Goal: Navigation & Orientation: Find specific page/section

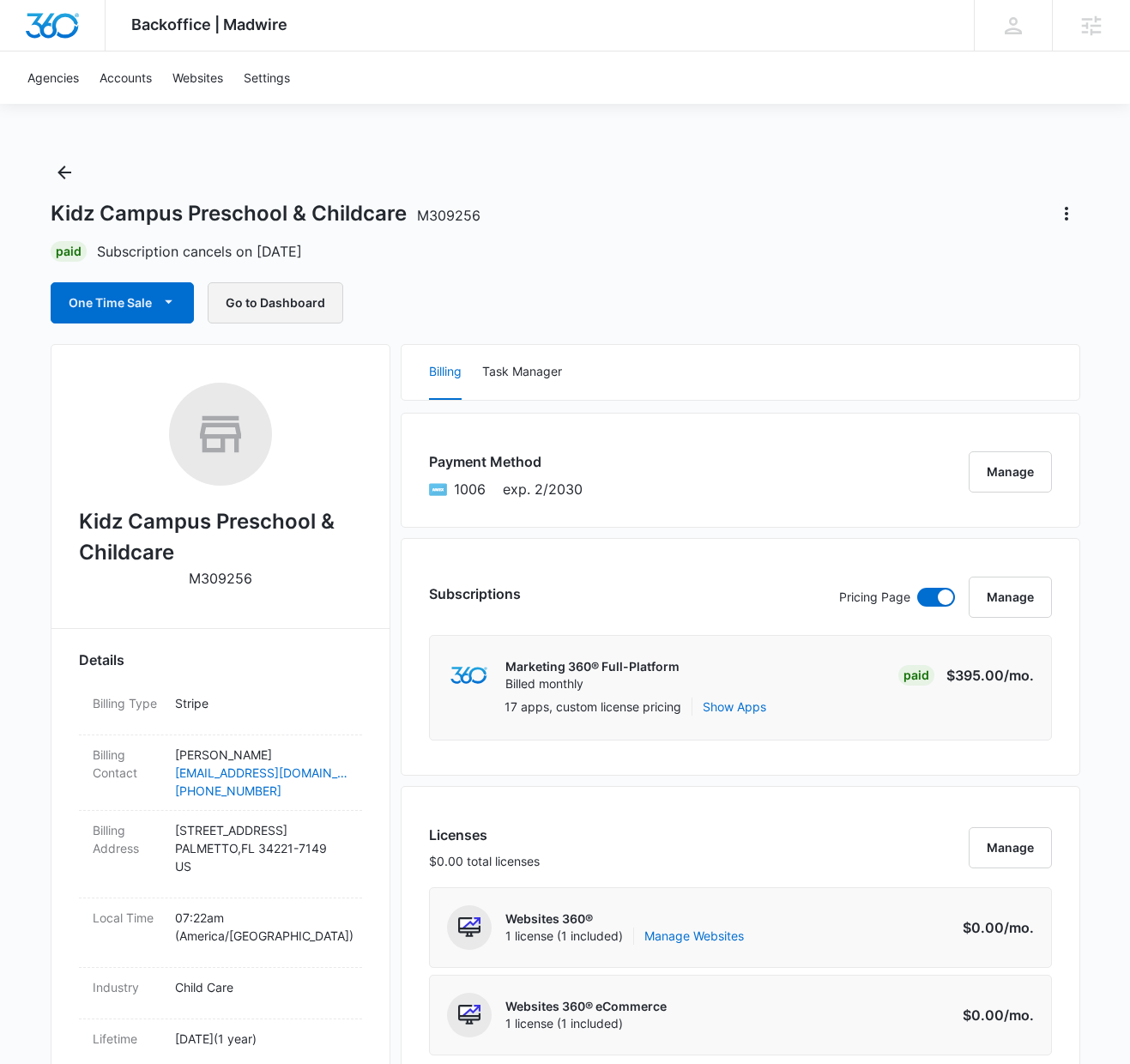
click at [281, 299] on button "Go to Dashboard" at bounding box center [275, 303] width 136 height 41
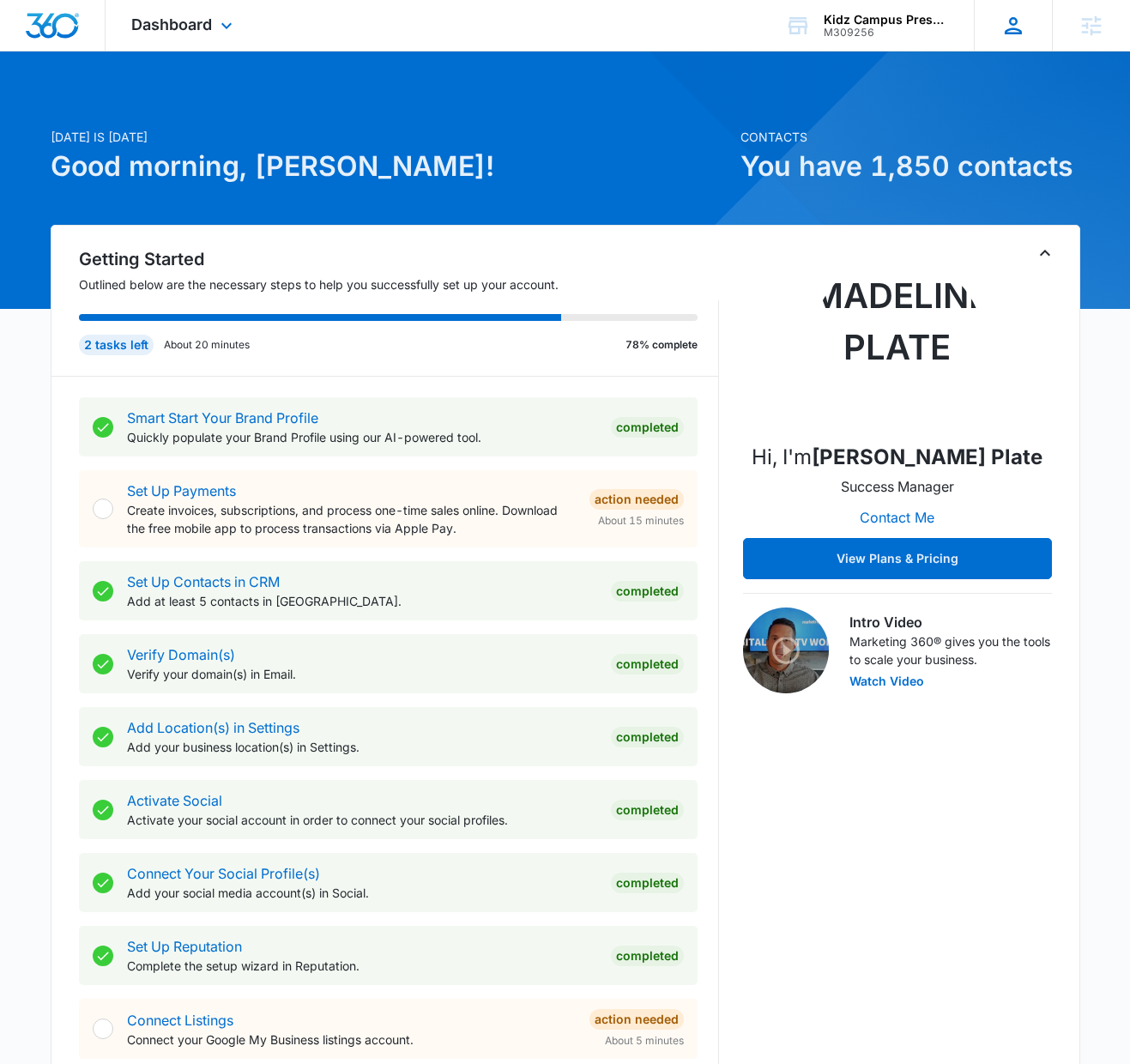
click at [1020, 40] on div "SZ Shannon Zambole [EMAIL_ADDRESS][DOMAIN_NAME] My Profile Notifications Suppor…" at bounding box center [1012, 26] width 78 height 51
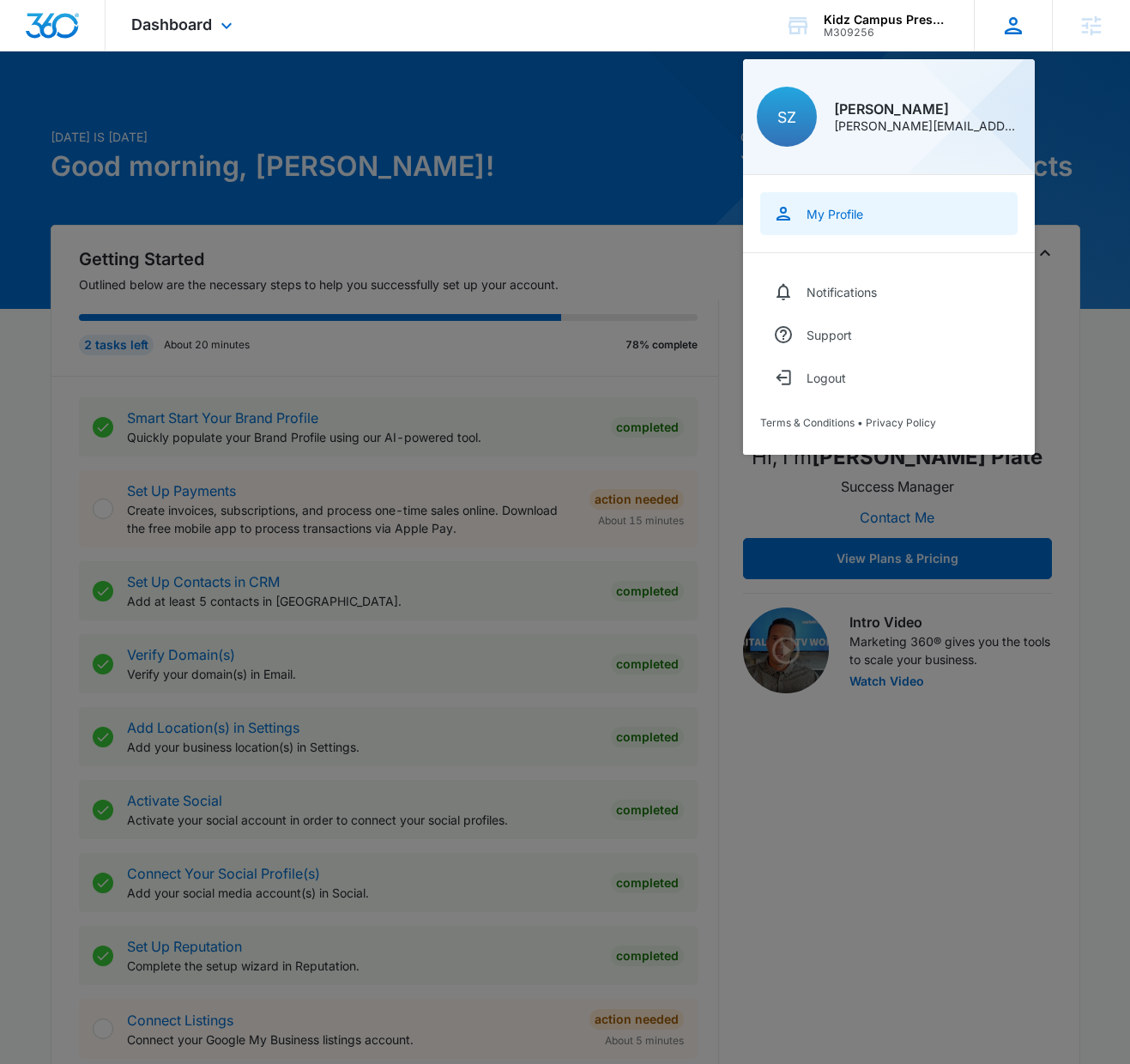
click at [803, 216] on link "My Profile" at bounding box center [889, 213] width 257 height 43
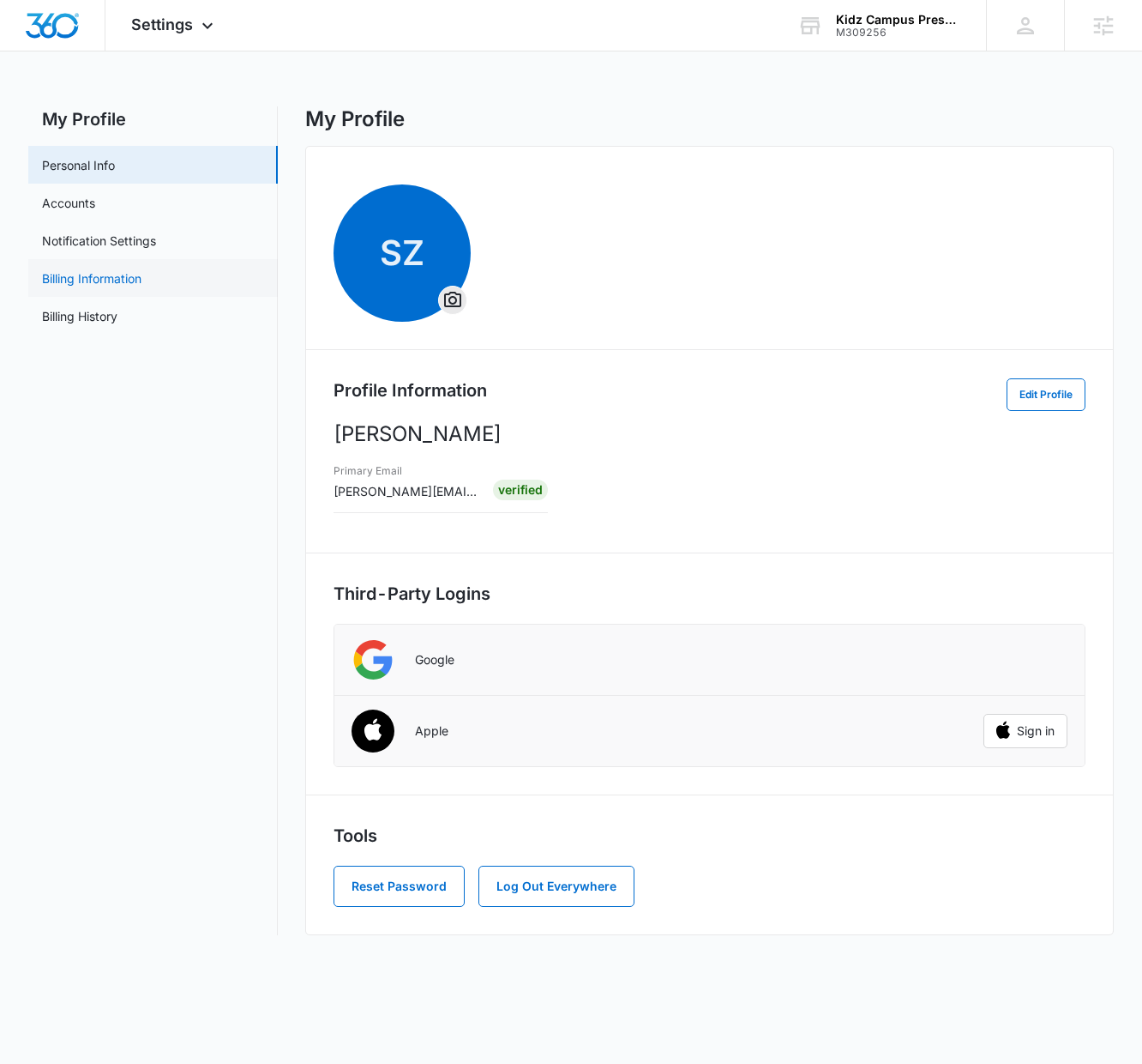
drag, startPoint x: 91, startPoint y: 274, endPoint x: 103, endPoint y: 277, distance: 12.4
click at [91, 274] on link "Billing Information" at bounding box center [92, 278] width 99 height 18
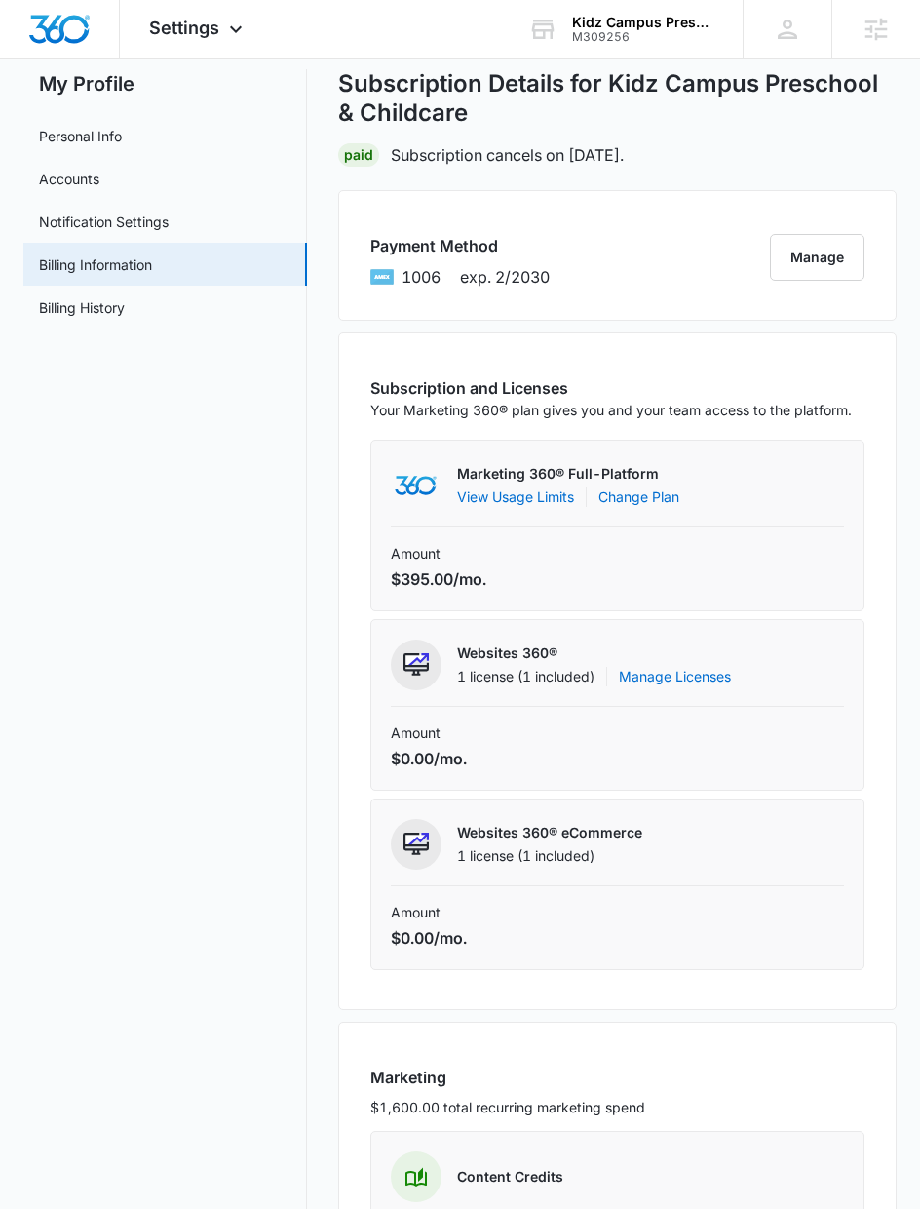
scroll to position [46, 0]
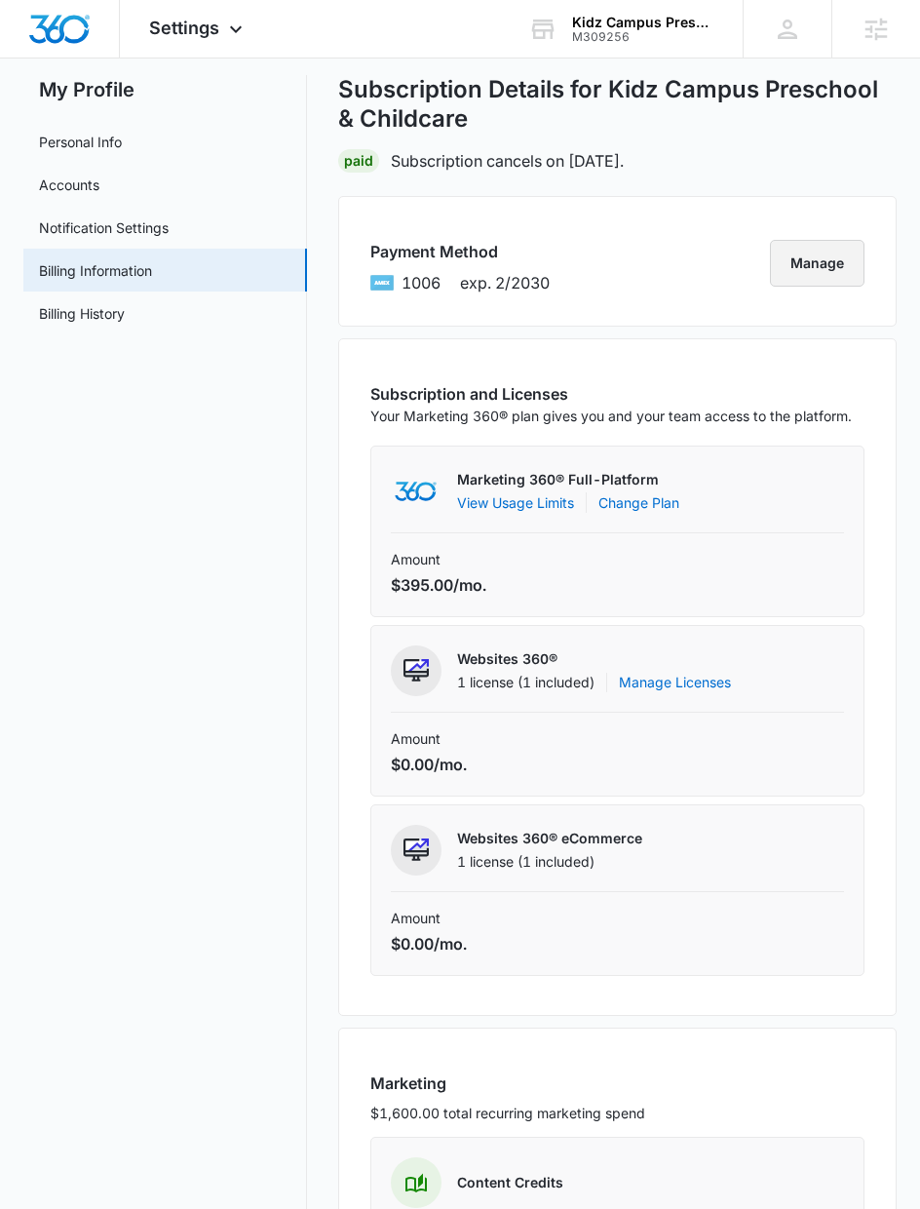
click at [829, 255] on button "Manage" at bounding box center [817, 263] width 95 height 47
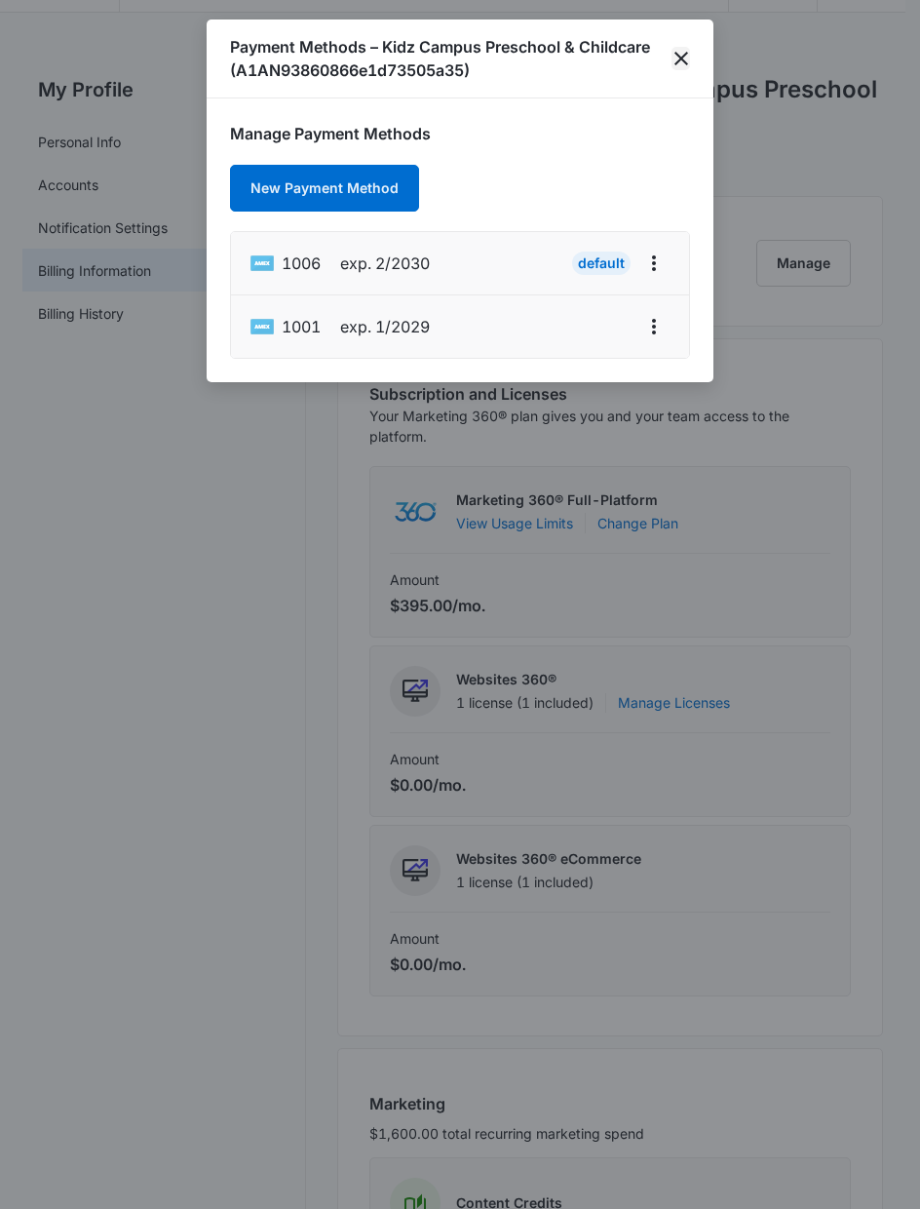
click at [687, 61] on icon "close" at bounding box center [681, 58] width 23 height 23
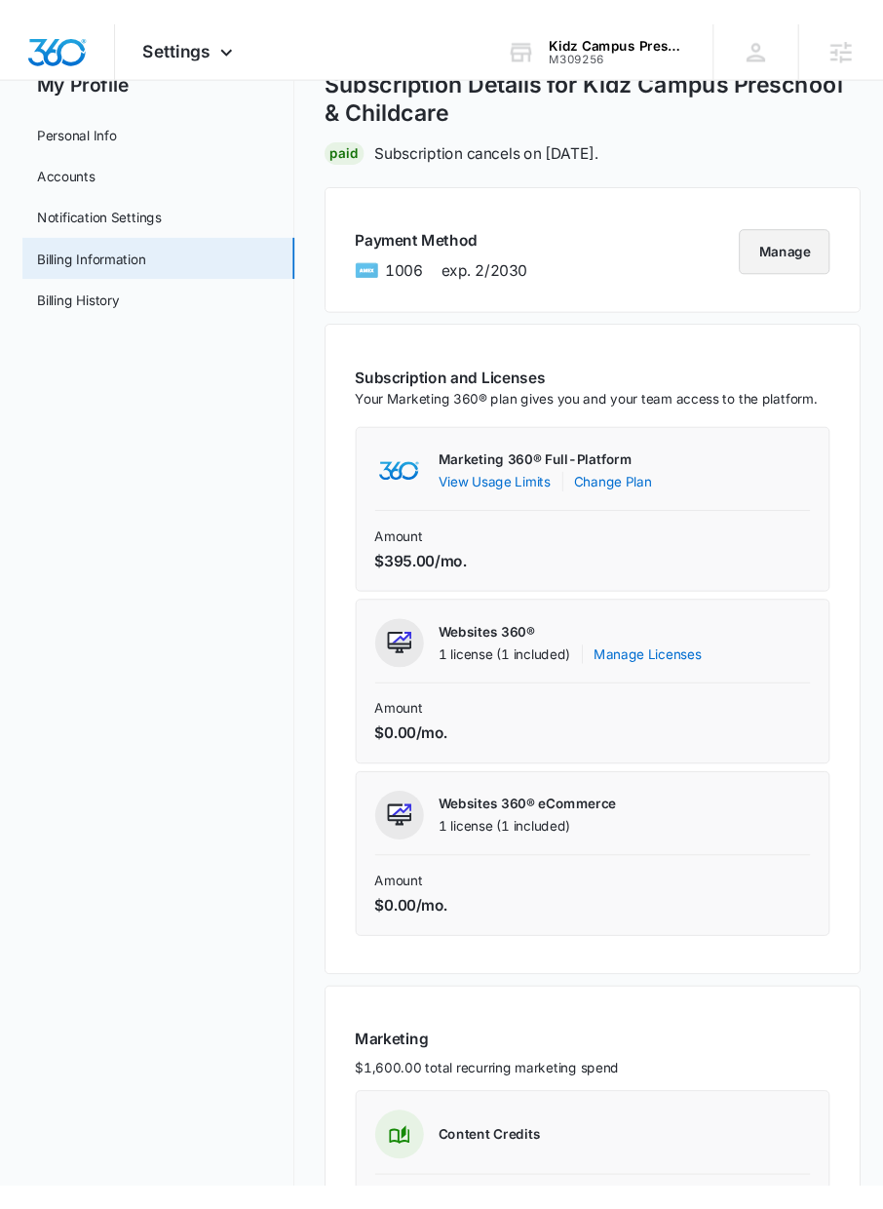
scroll to position [0, 0]
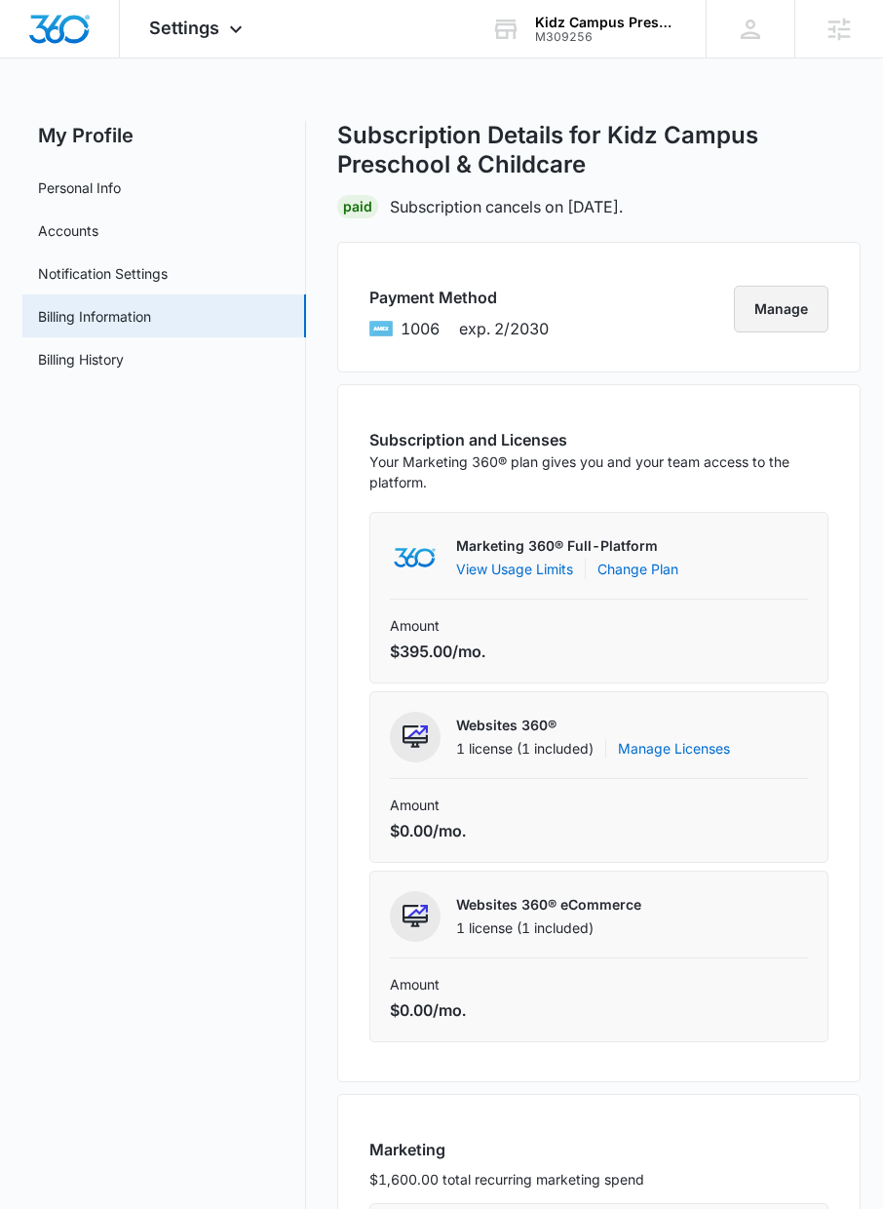
click at [775, 311] on button "Manage" at bounding box center [781, 309] width 95 height 47
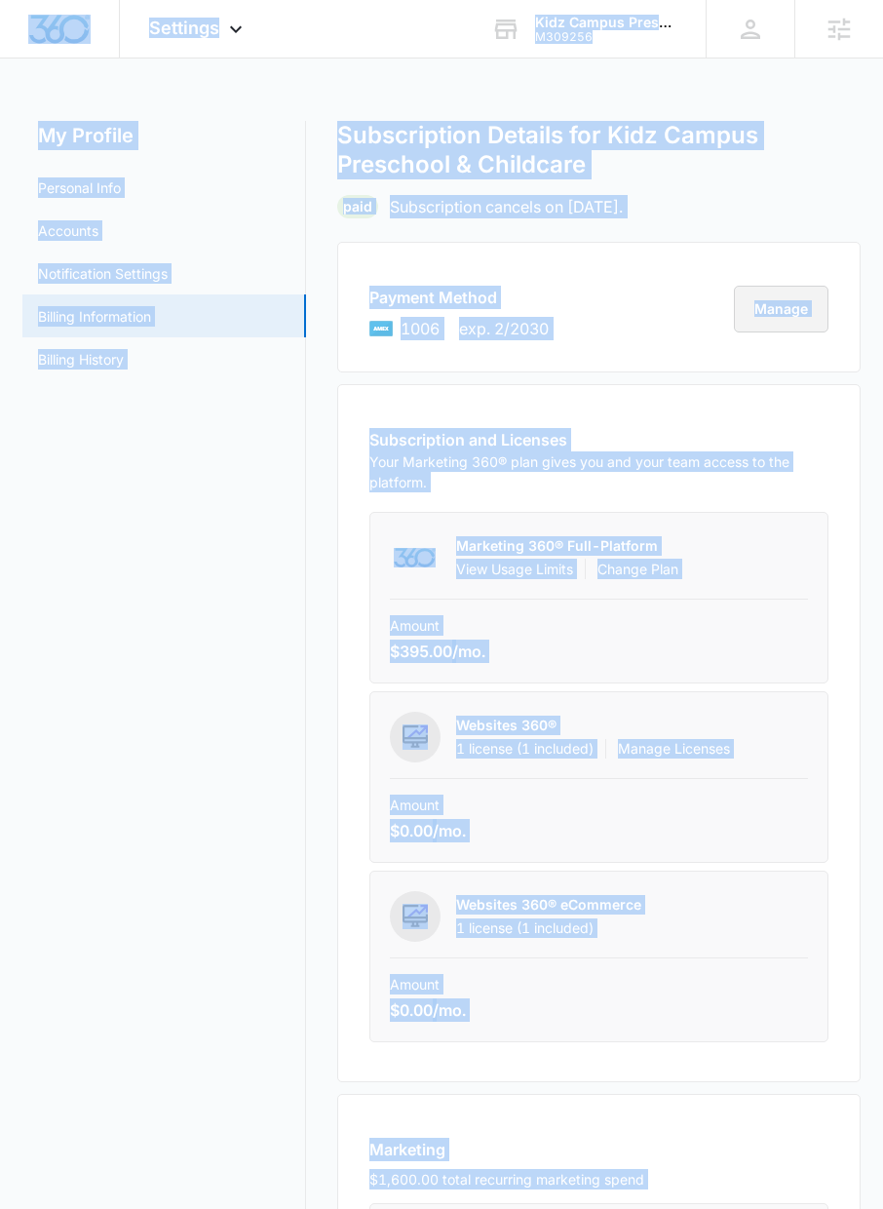
click at [800, 310] on button "Manage" at bounding box center [781, 309] width 95 height 47
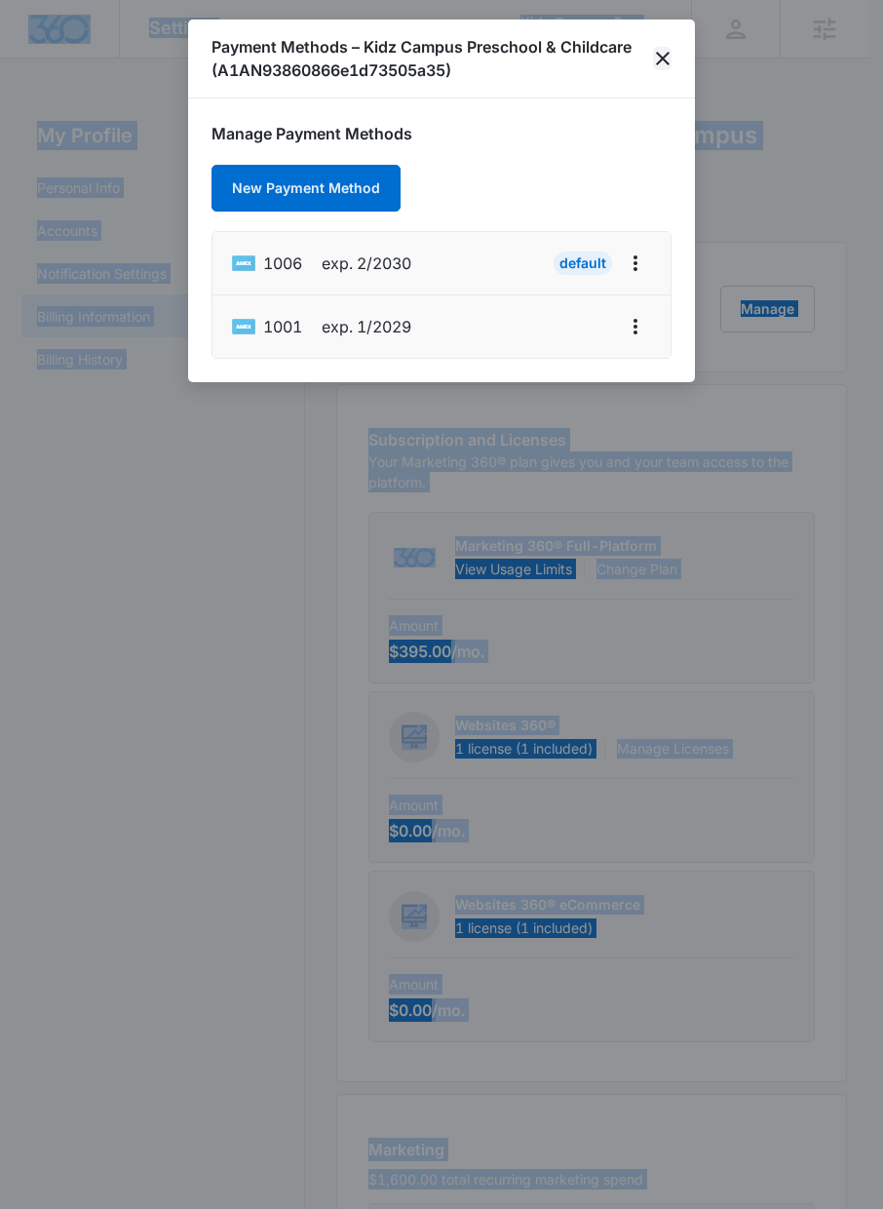
click at [670, 58] on icon "close" at bounding box center [662, 58] width 23 height 23
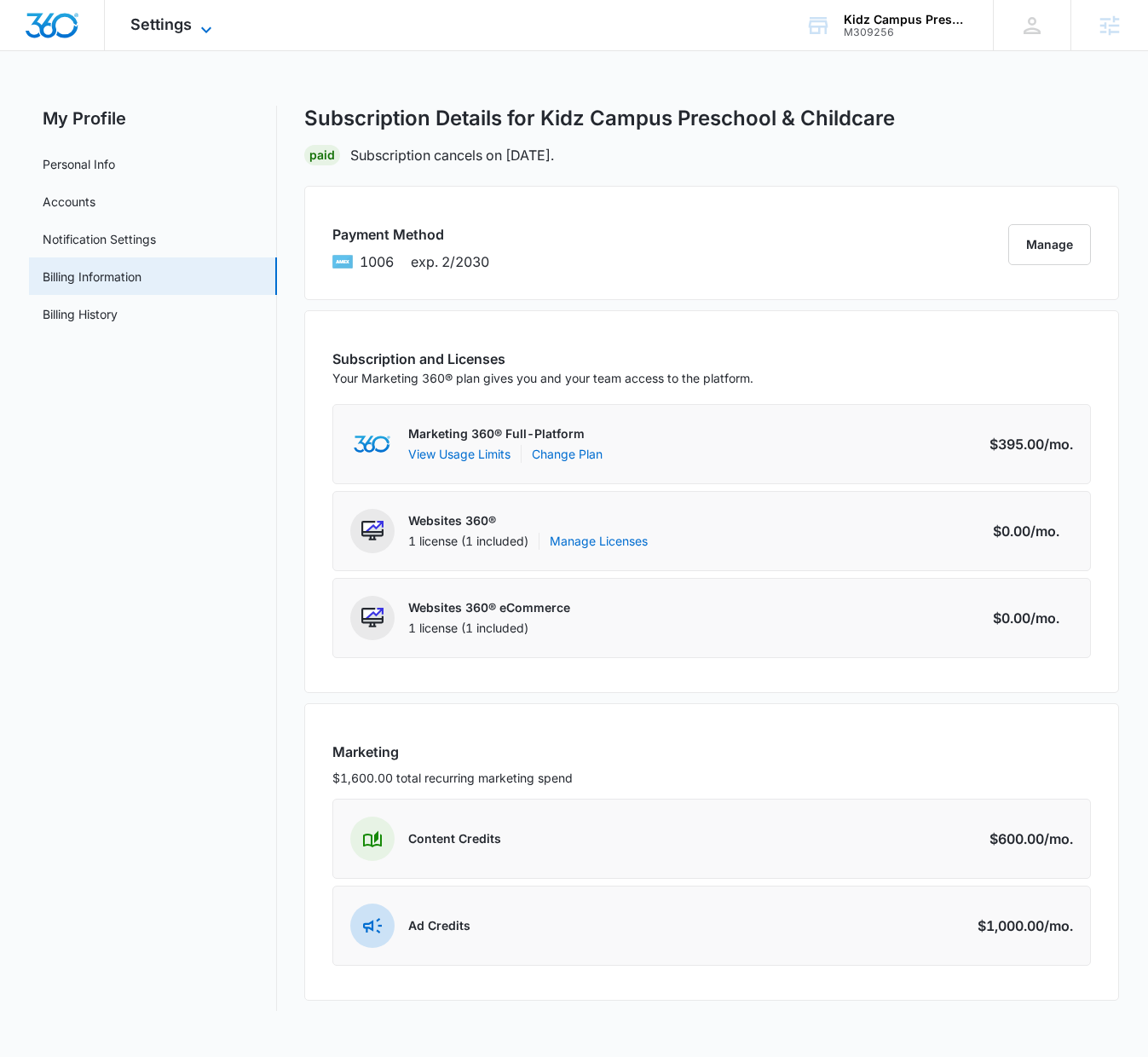
click at [193, 26] on div "Settings Apps Reputation Websites Forms CRM Email Social Content Ads Intelligen…" at bounding box center [173, 25] width 137 height 51
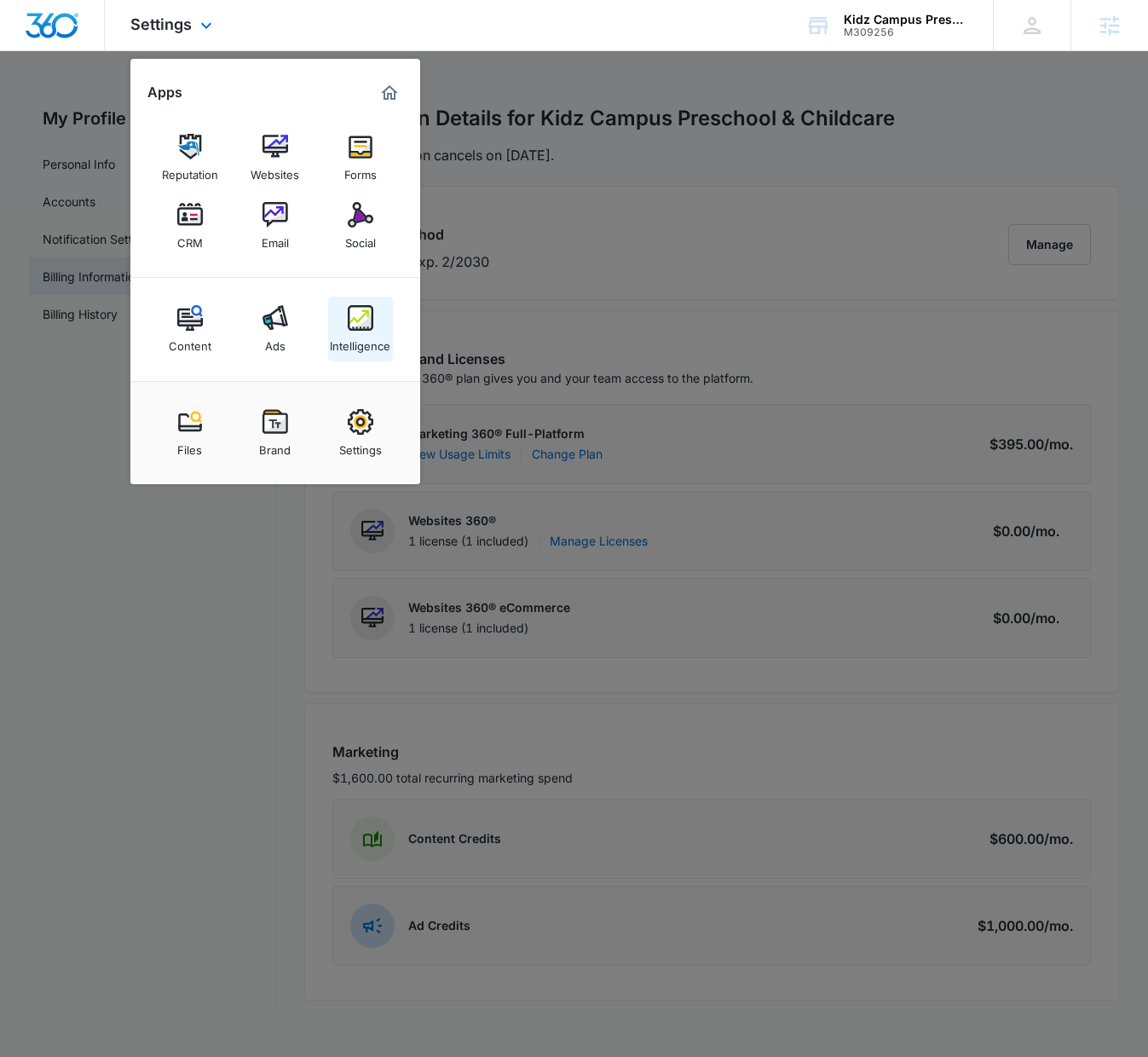
click at [379, 340] on div "Intelligence" at bounding box center [359, 341] width 60 height 22
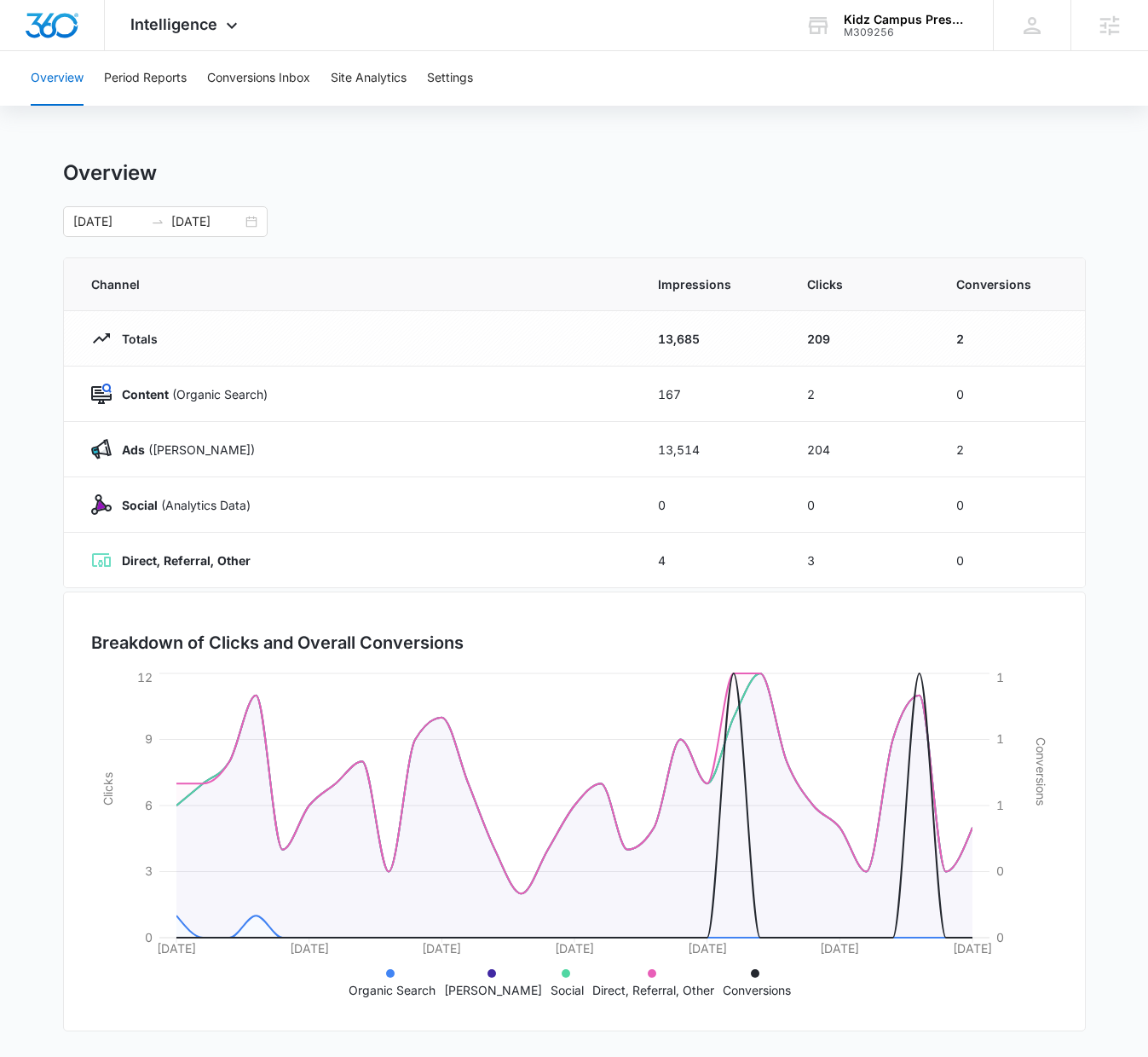
click at [1134, 177] on main "Overview 08/12/2025 09/11/2025 Channel Impressions Clicks Conversions Totals 13…" at bounding box center [574, 607] width 1148 height 894
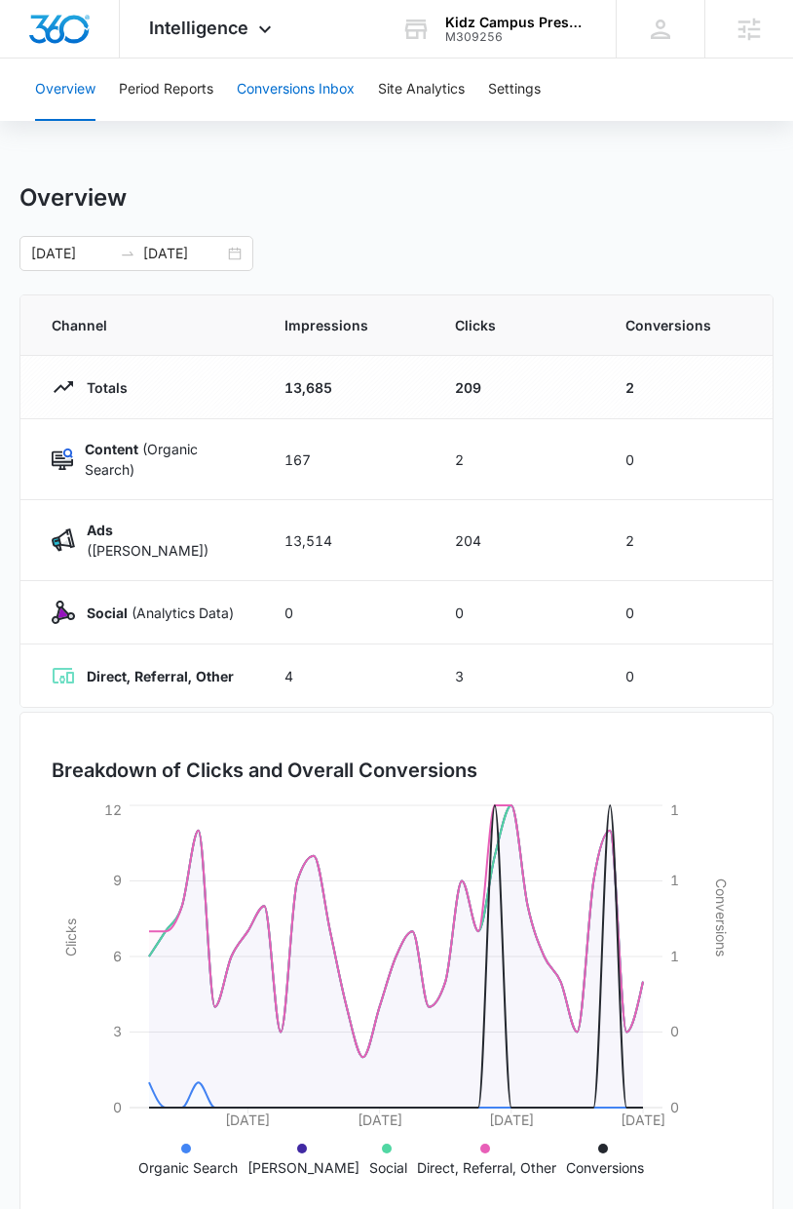
click at [264, 95] on button "Conversions Inbox" at bounding box center [296, 89] width 118 height 62
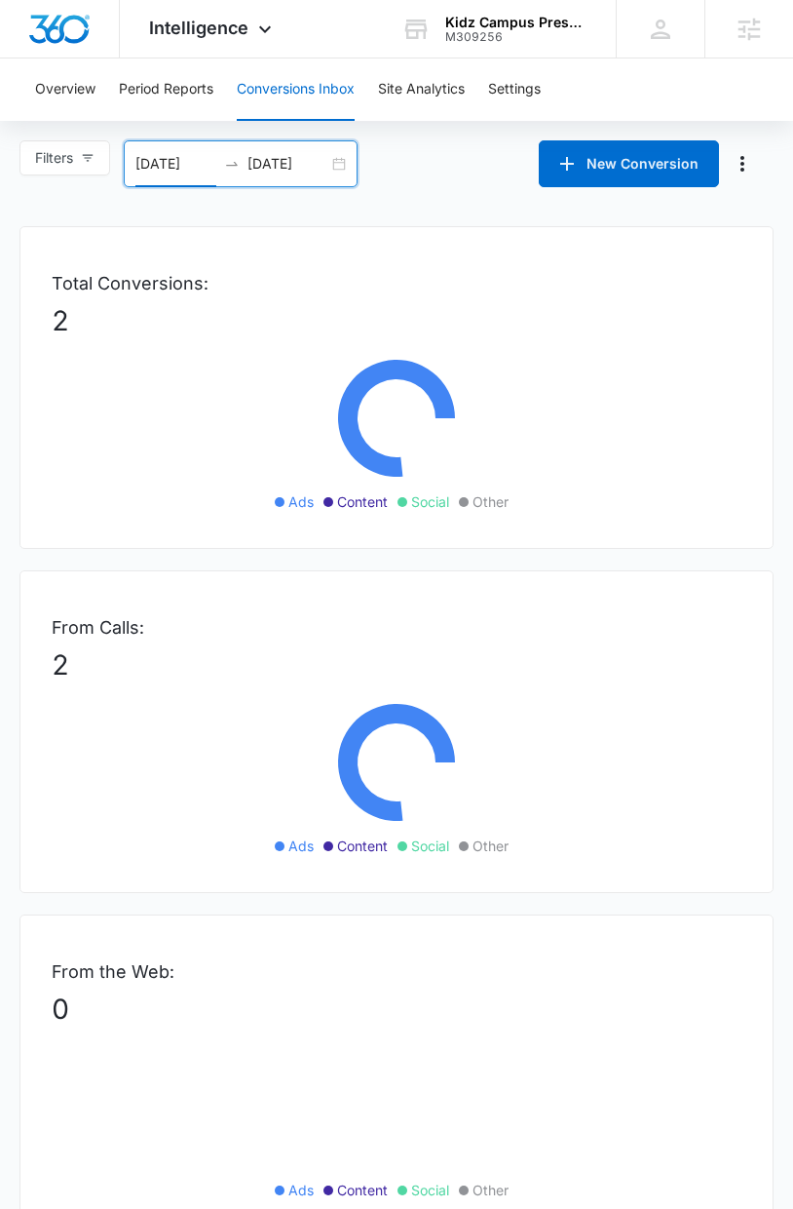
click at [167, 166] on input "08/13/2025" at bounding box center [175, 163] width 81 height 21
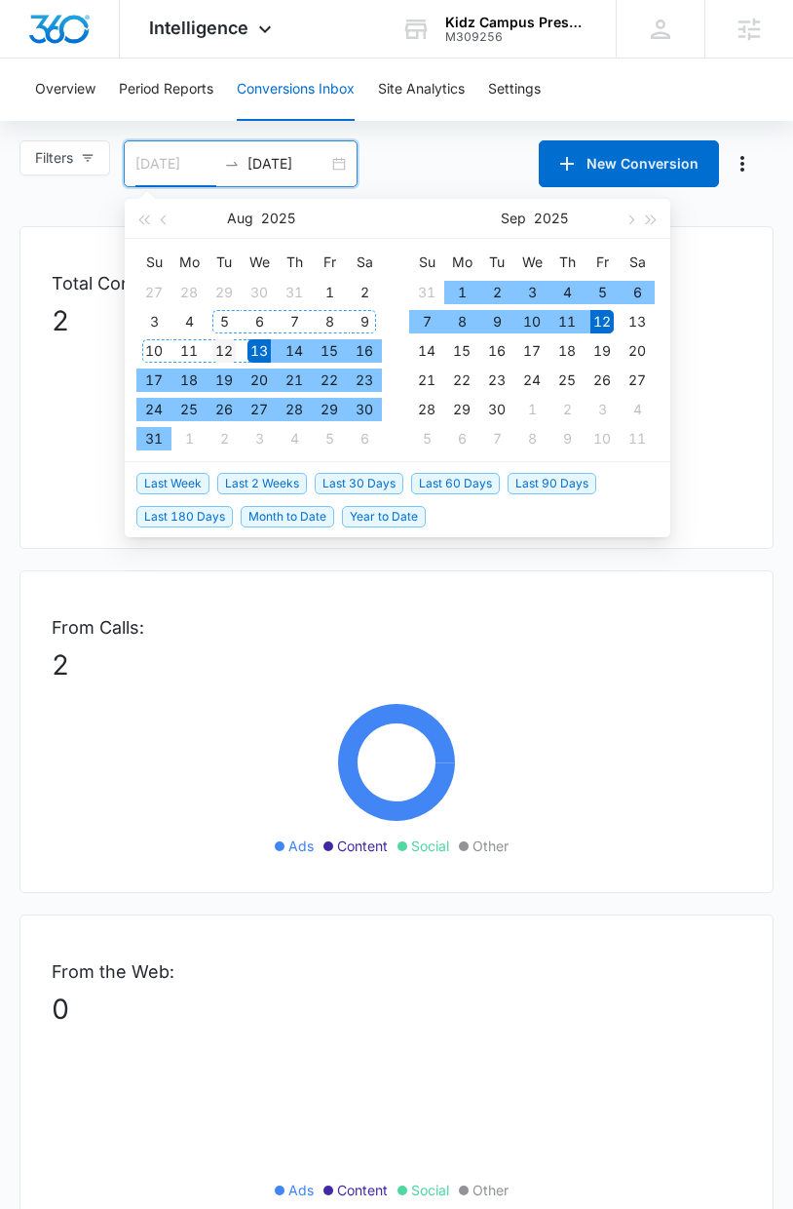
type input "08/12/2025"
click at [226, 344] on div "12" at bounding box center [223, 350] width 23 height 23
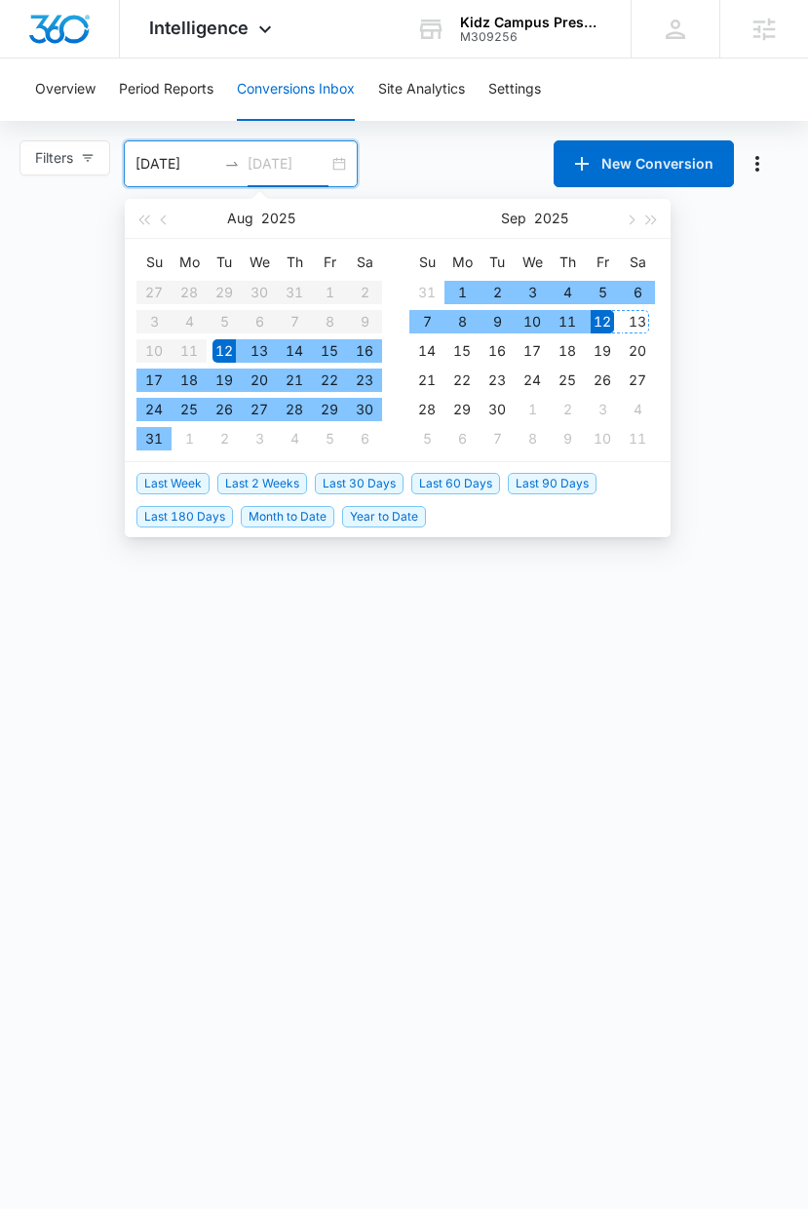
type input "09/12/2025"
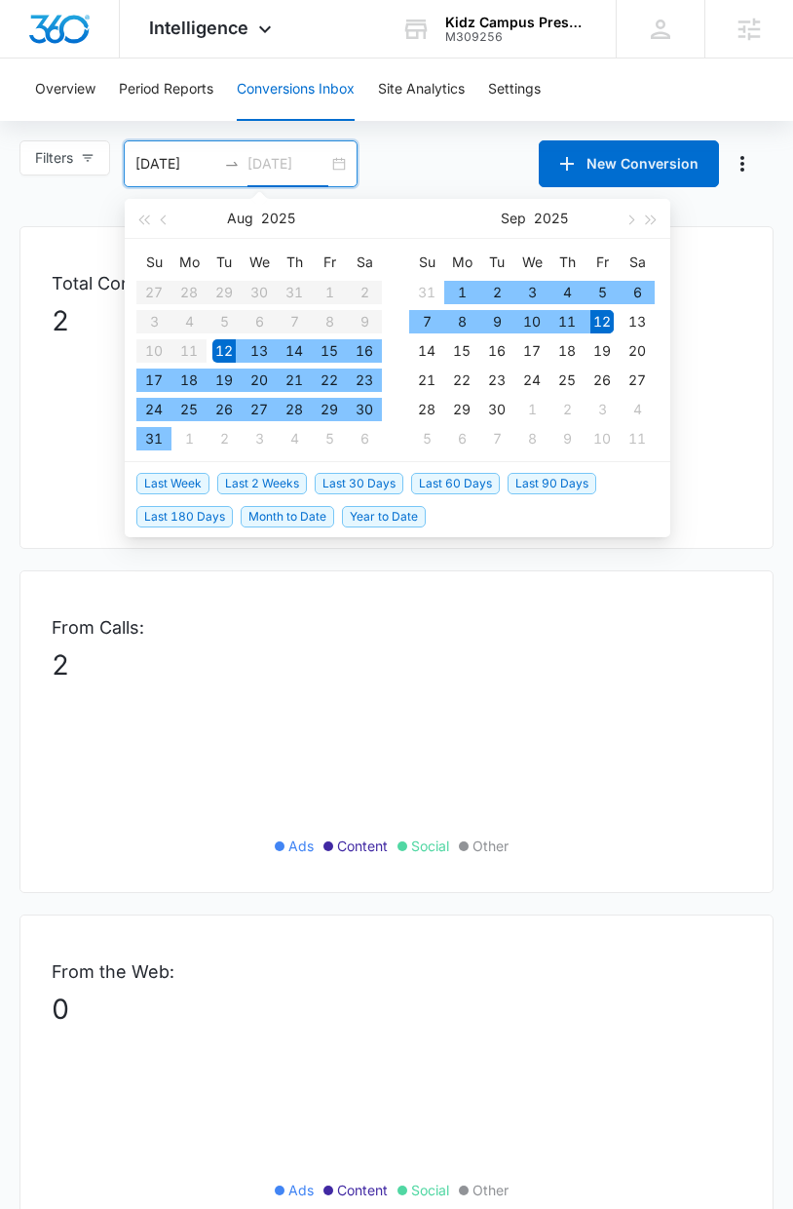
click at [598, 322] on div "12" at bounding box center [602, 321] width 23 height 23
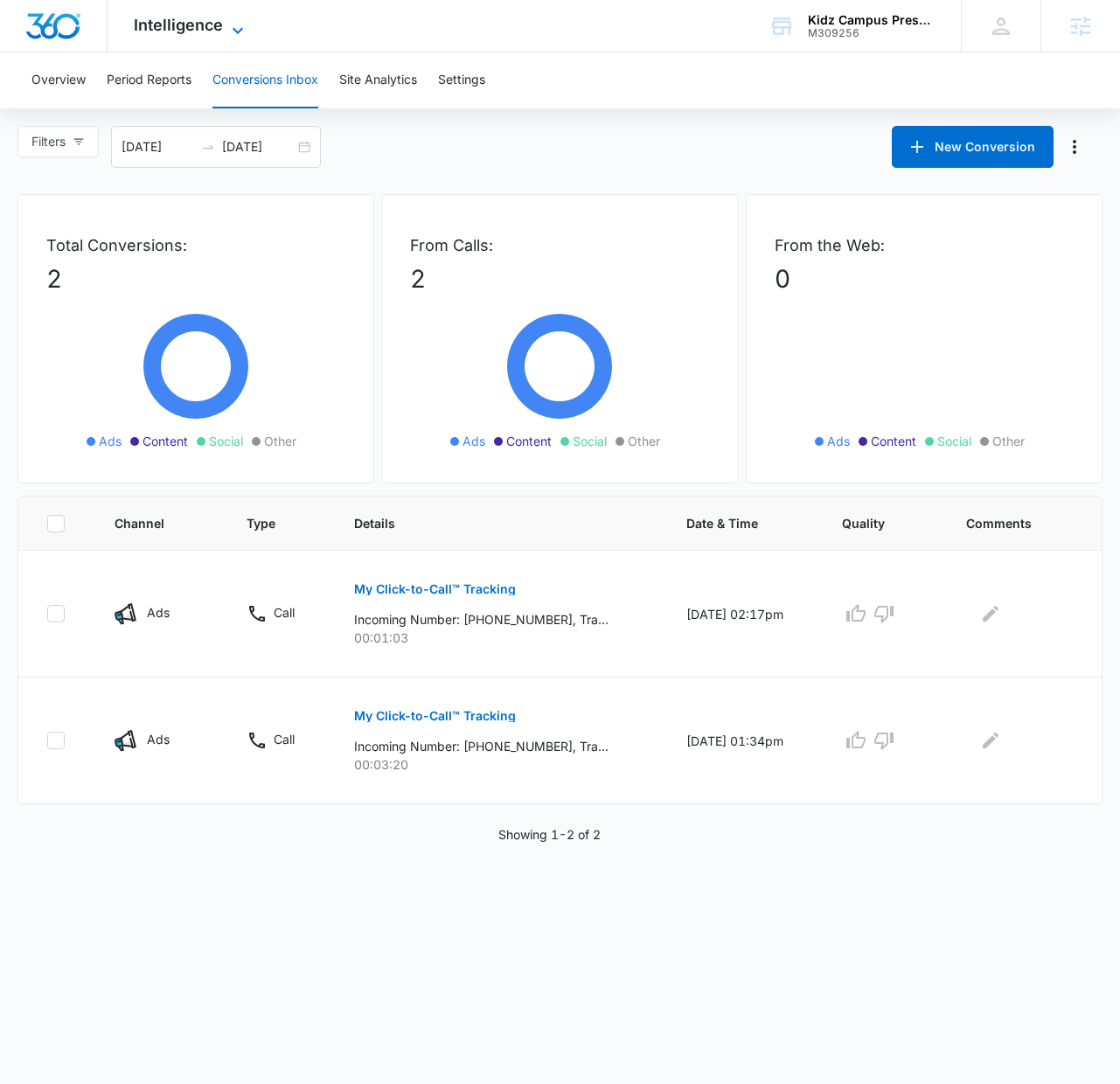
click at [204, 27] on span "Intelligence" at bounding box center [178, 25] width 89 height 18
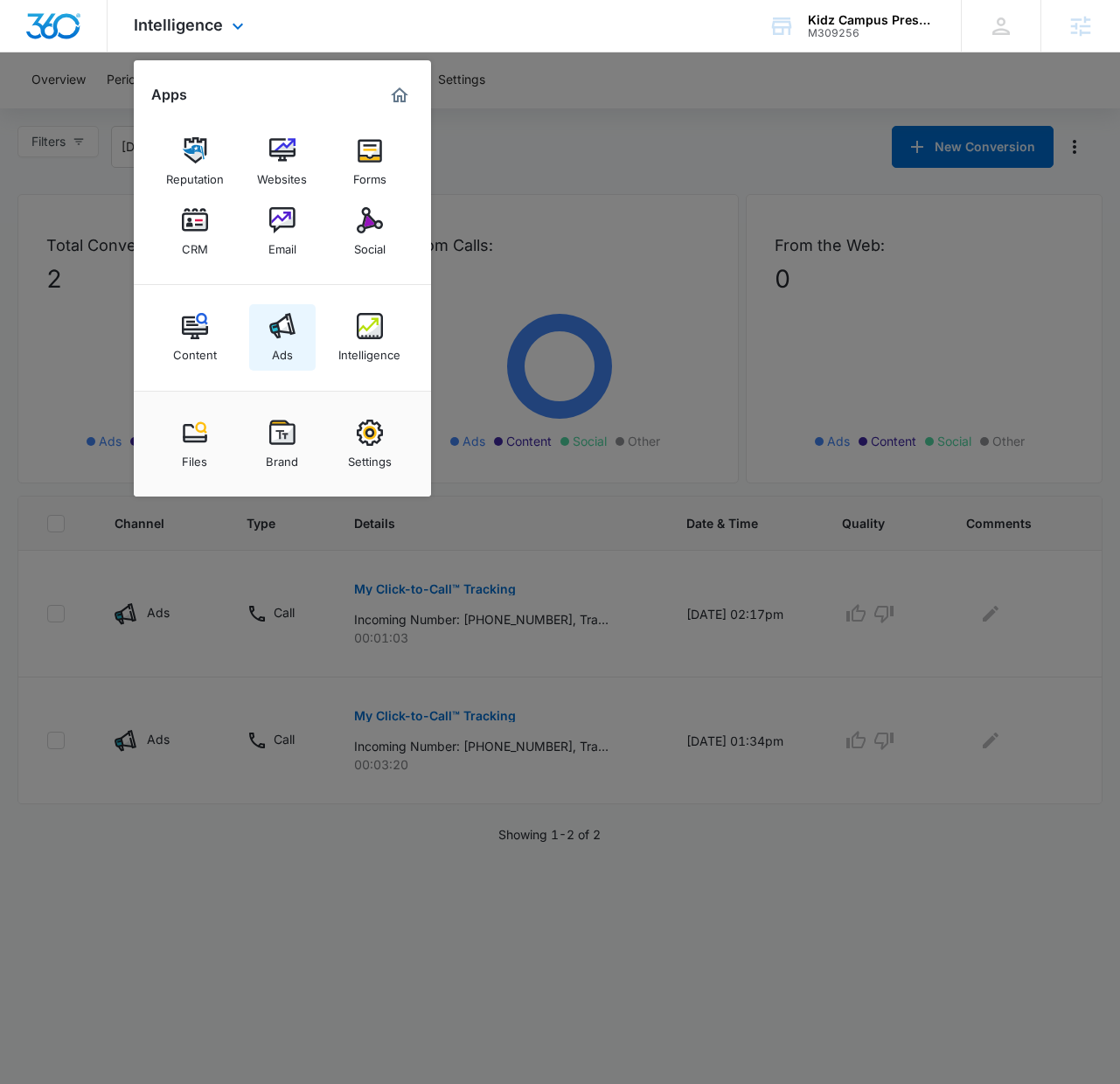
click at [287, 349] on div "Ads" at bounding box center [282, 350] width 21 height 22
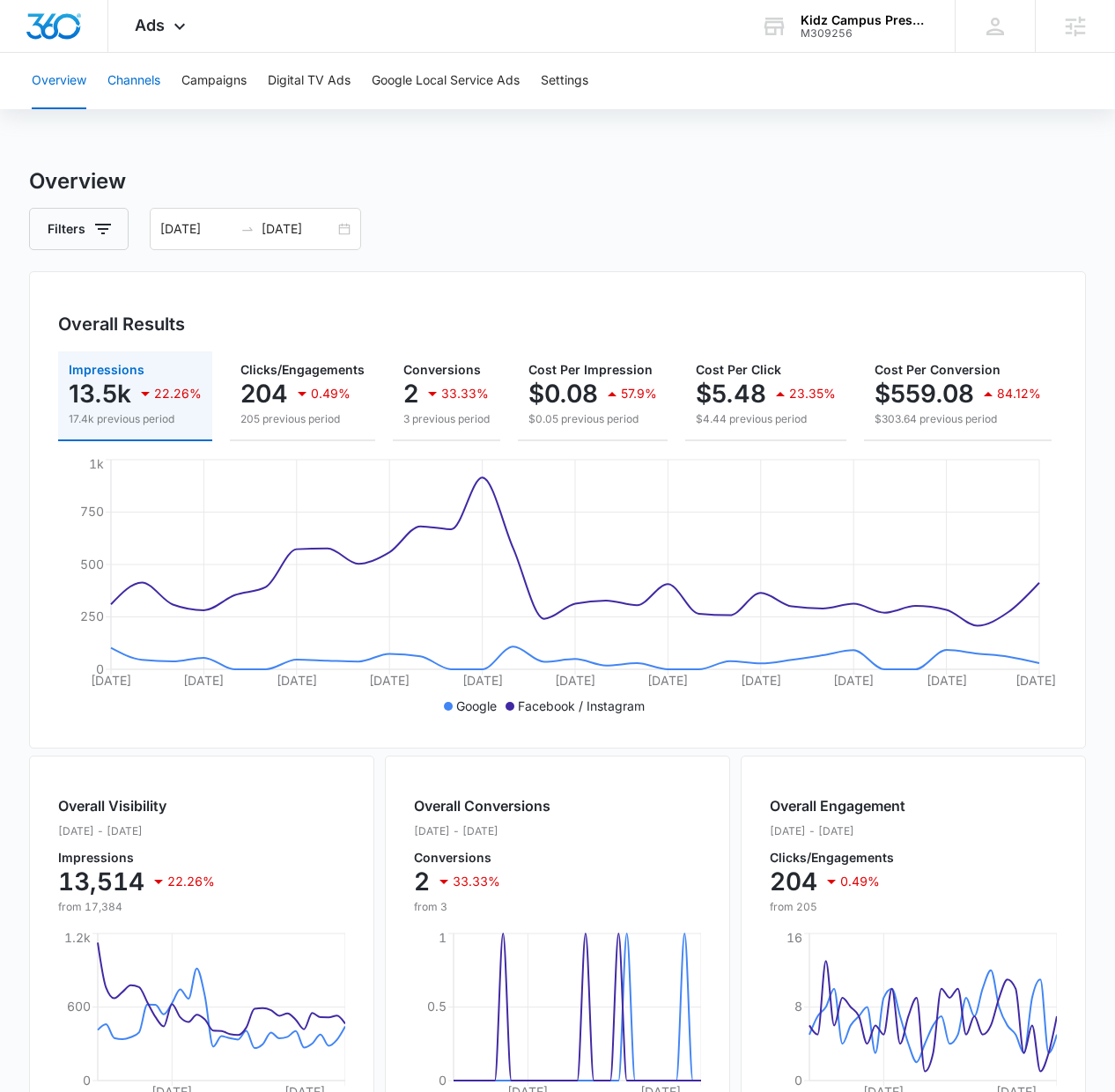
click at [139, 77] on button "Channels" at bounding box center [134, 80] width 52 height 56
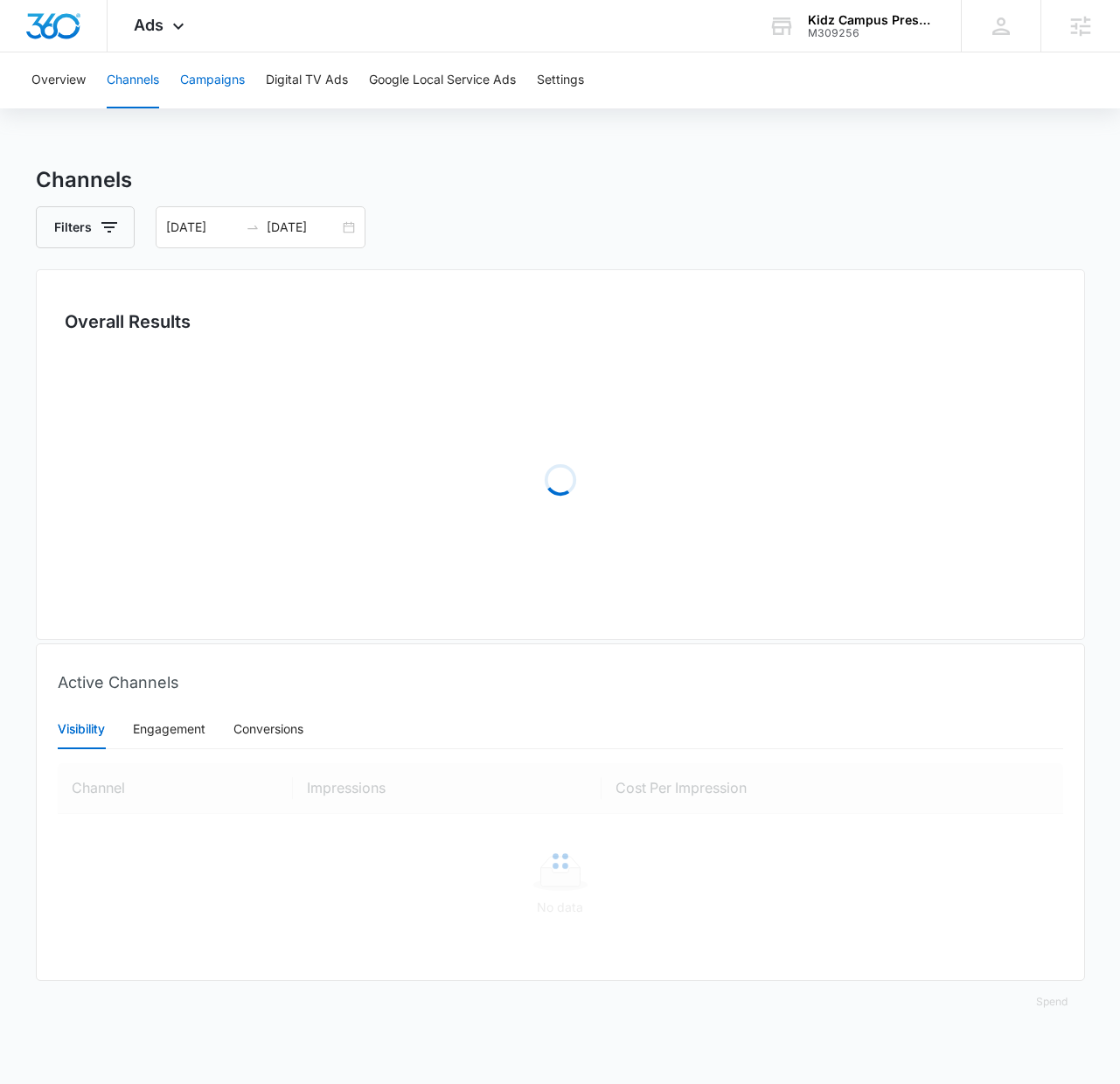
click at [236, 80] on button "Campaigns" at bounding box center [213, 80] width 65 height 56
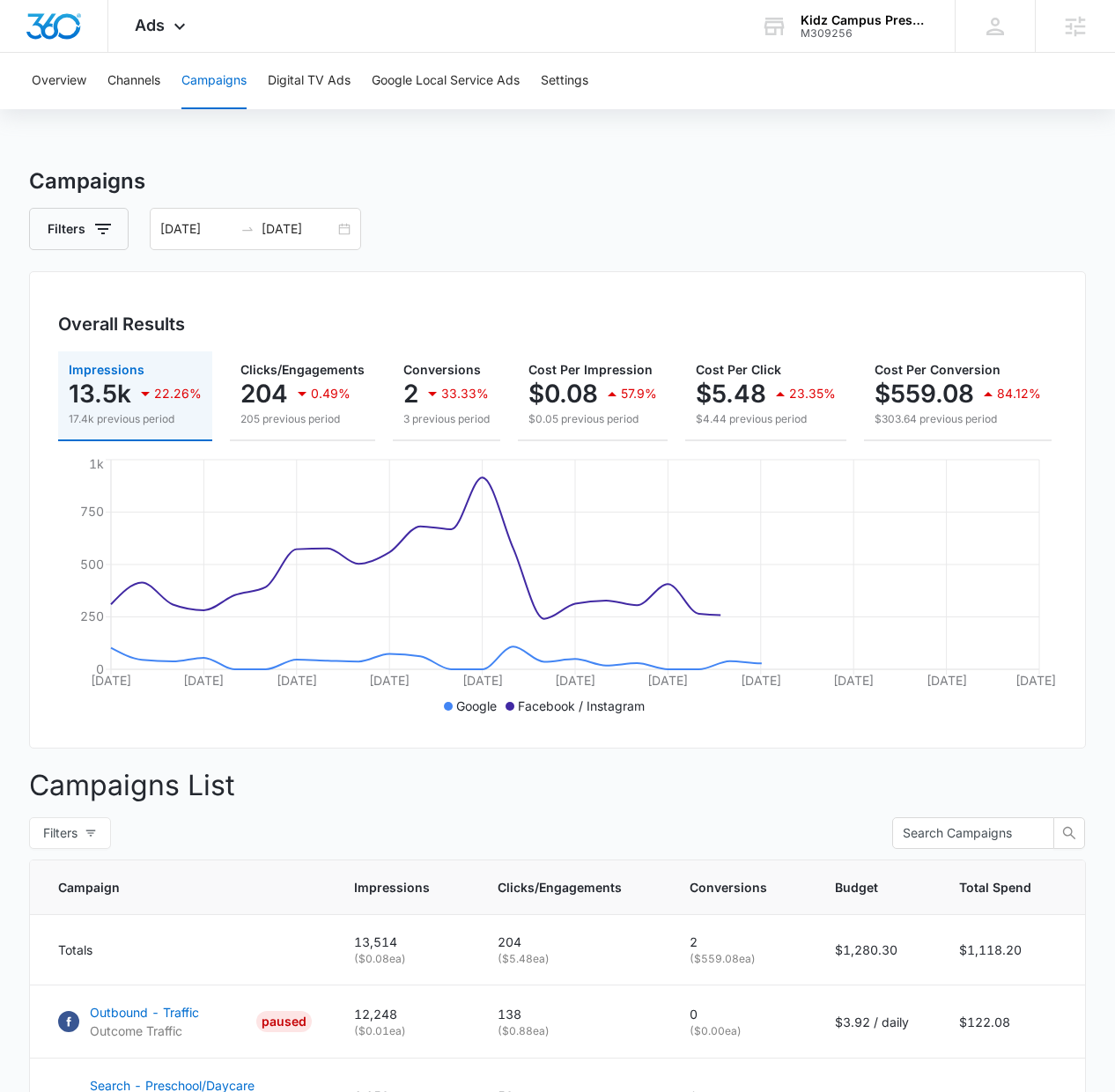
scroll to position [415, 0]
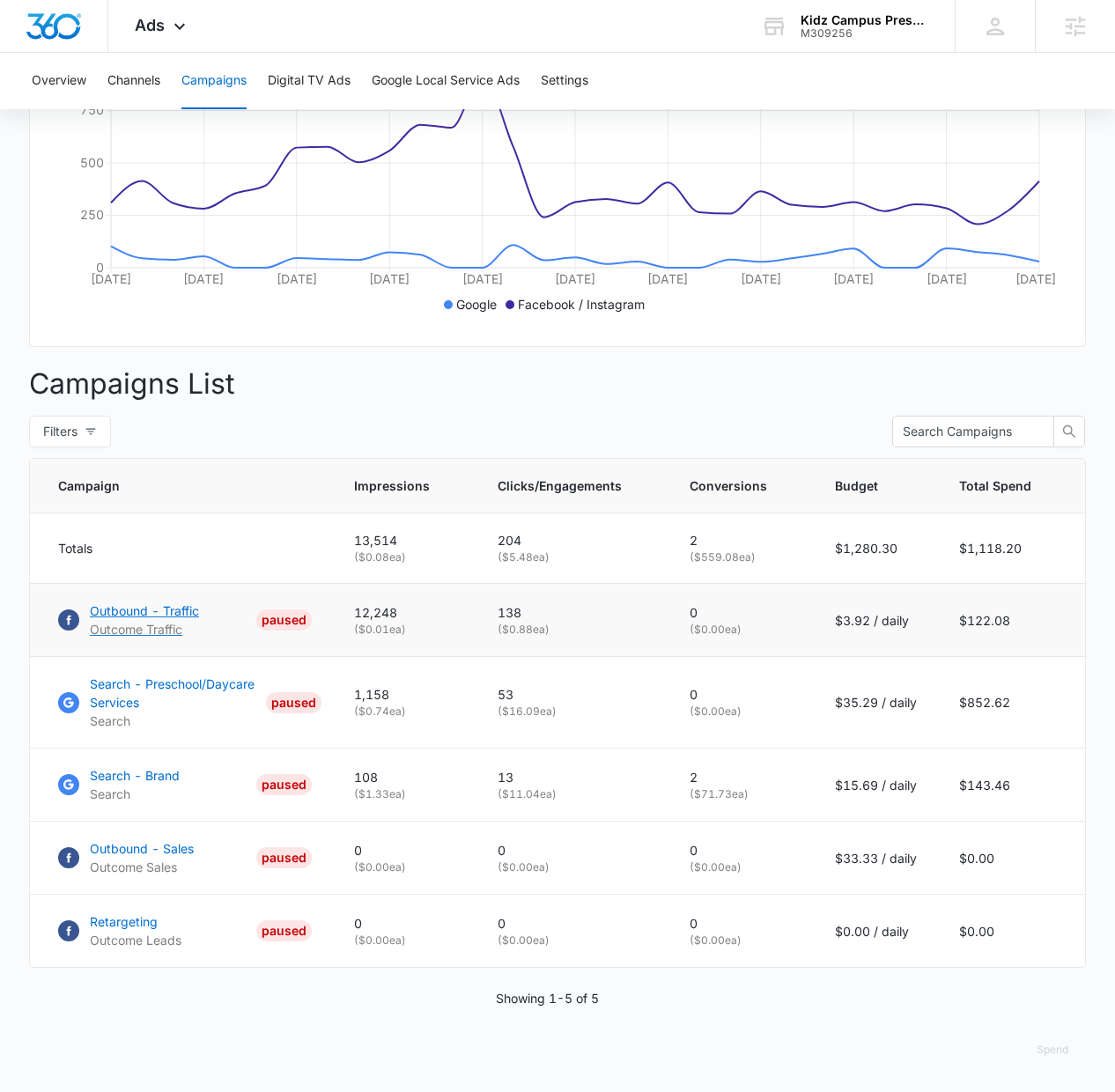
click at [109, 611] on p "Outbound - Traffic" at bounding box center [144, 611] width 109 height 18
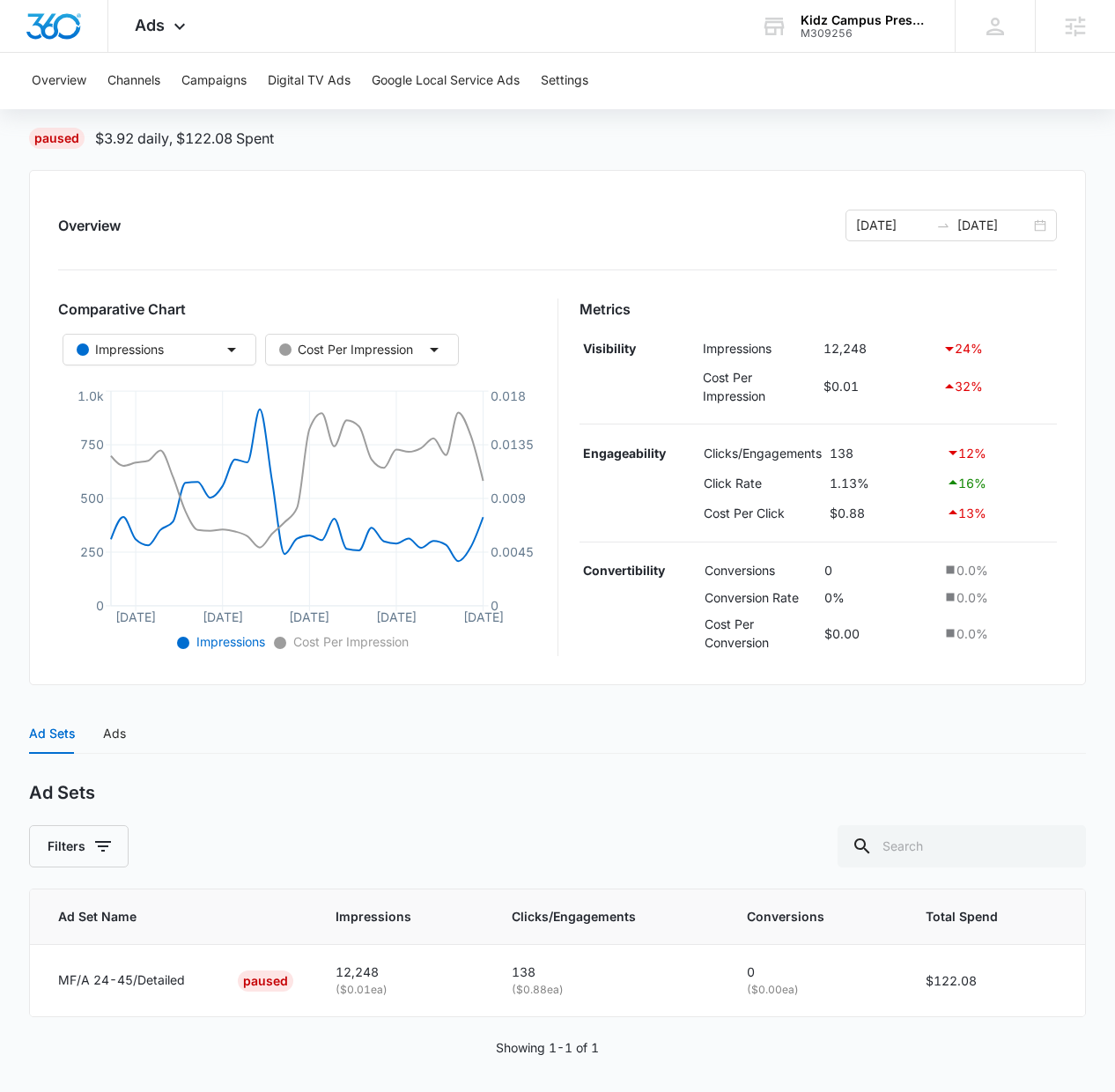
scroll to position [128, 0]
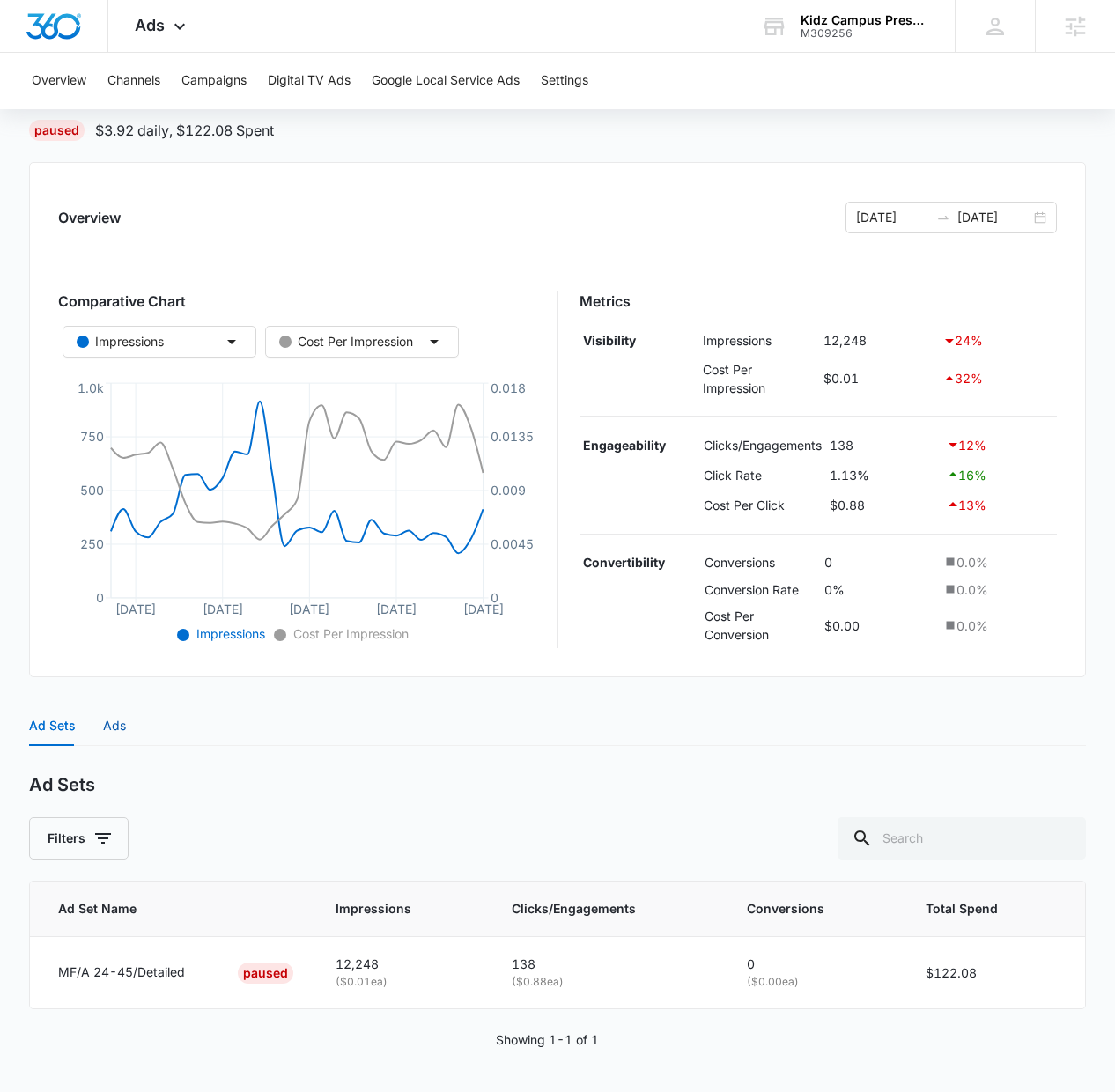
click at [103, 721] on div "Ads" at bounding box center [114, 724] width 23 height 19
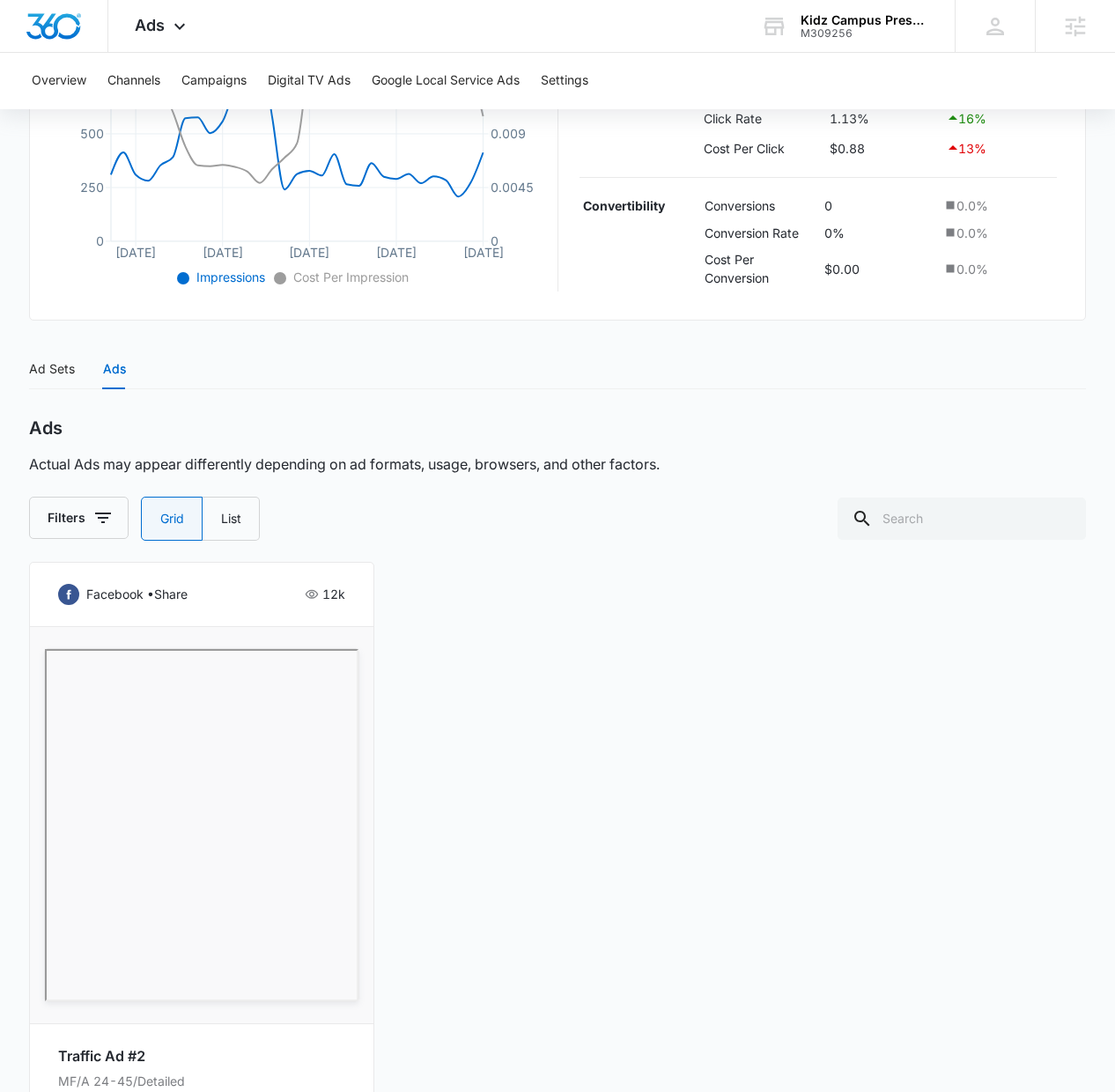
scroll to position [484, 0]
click at [203, 82] on button "Campaigns" at bounding box center [214, 80] width 65 height 56
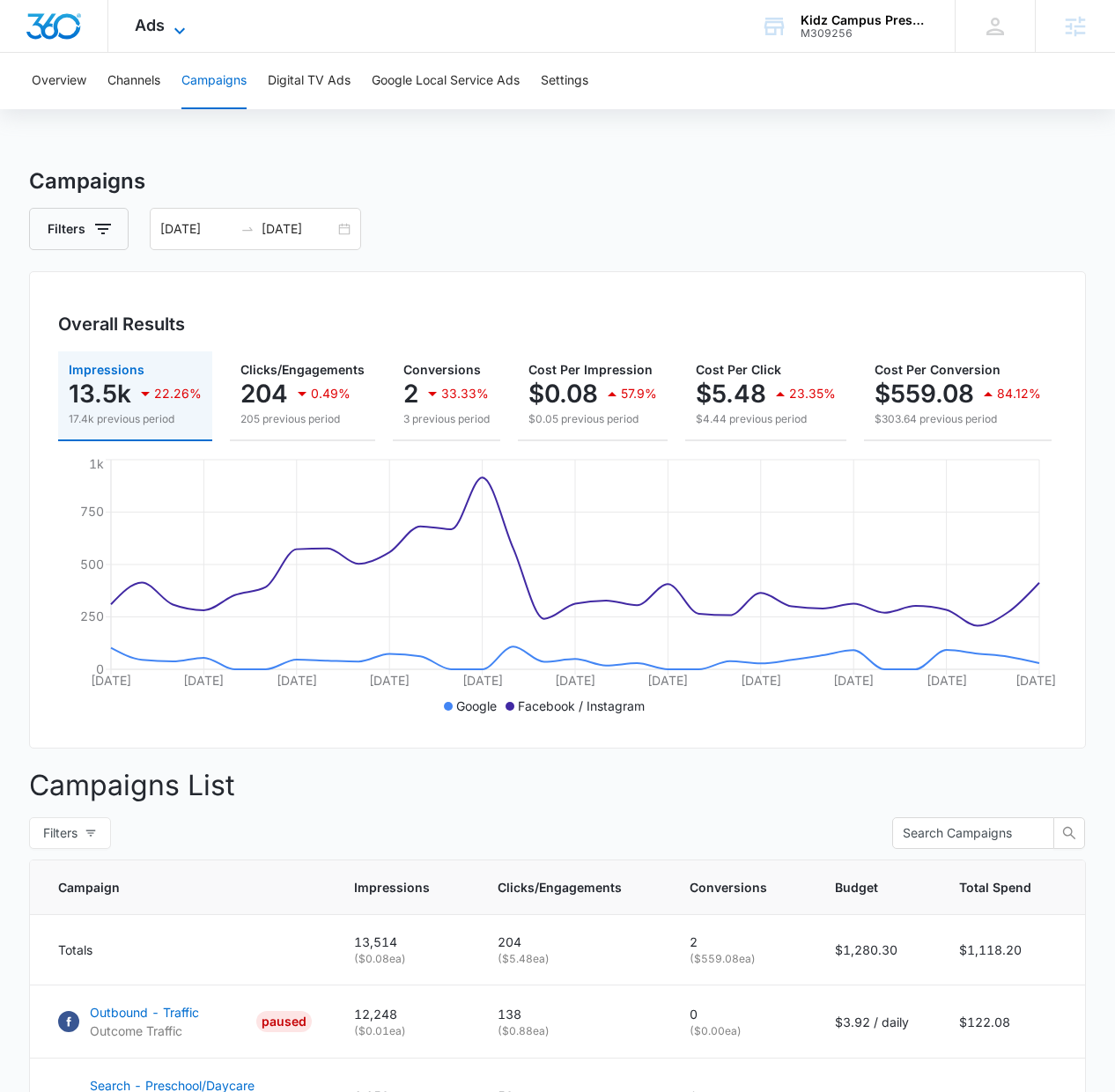
click at [177, 27] on icon at bounding box center [179, 30] width 21 height 21
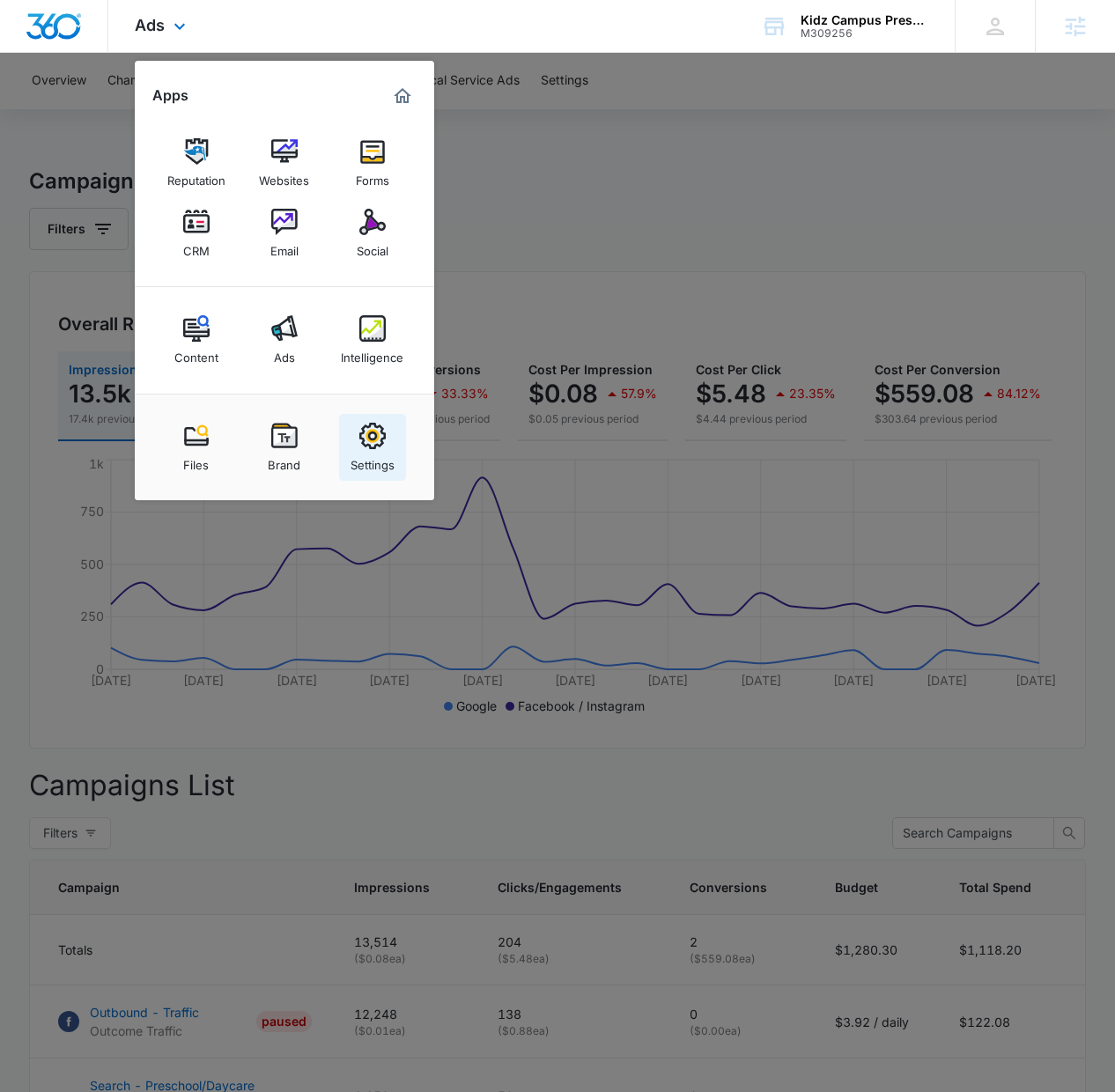
click at [378, 431] on img at bounding box center [372, 435] width 26 height 26
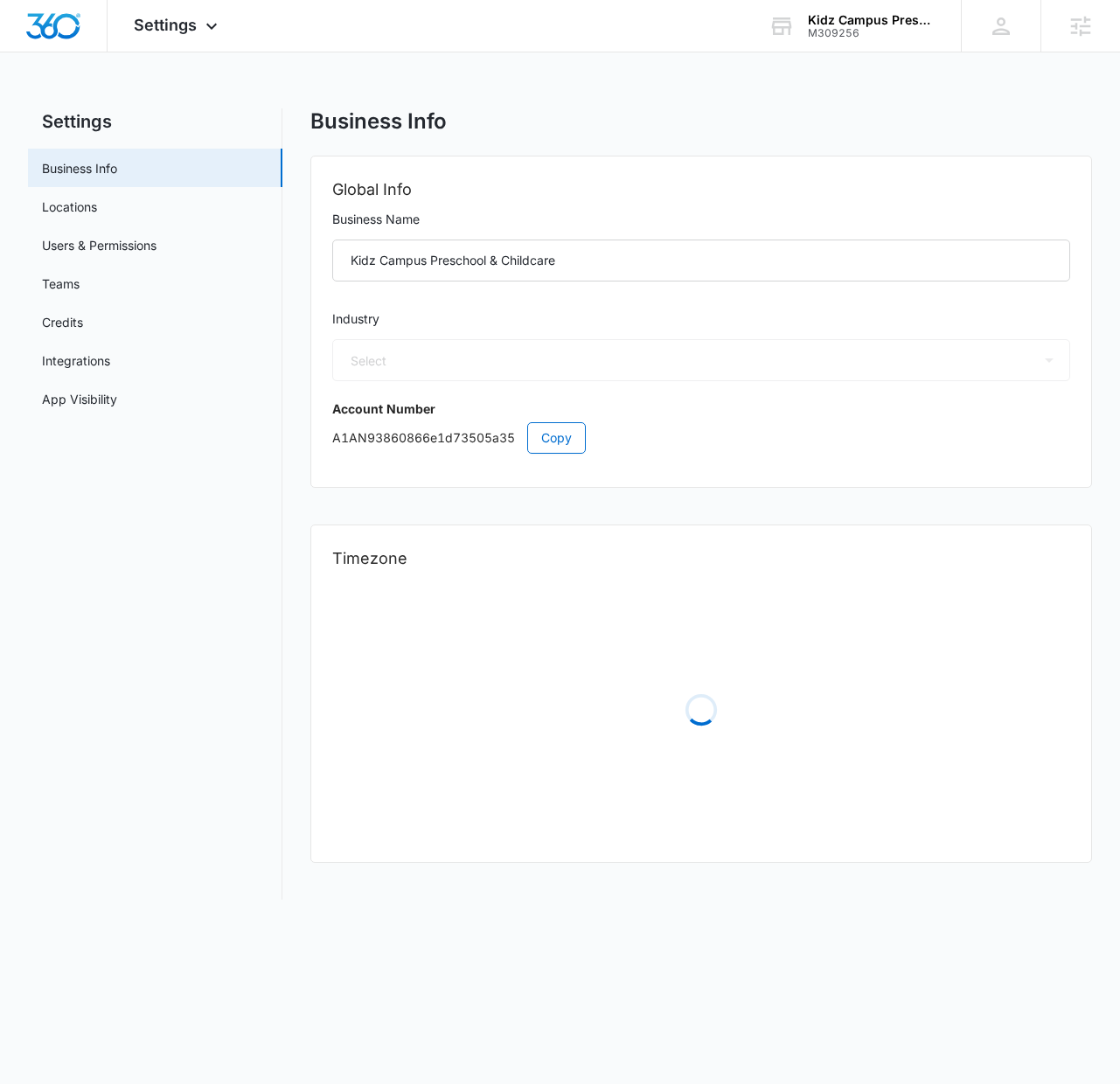
select select "27"
select select "US"
select select "America/Denver"
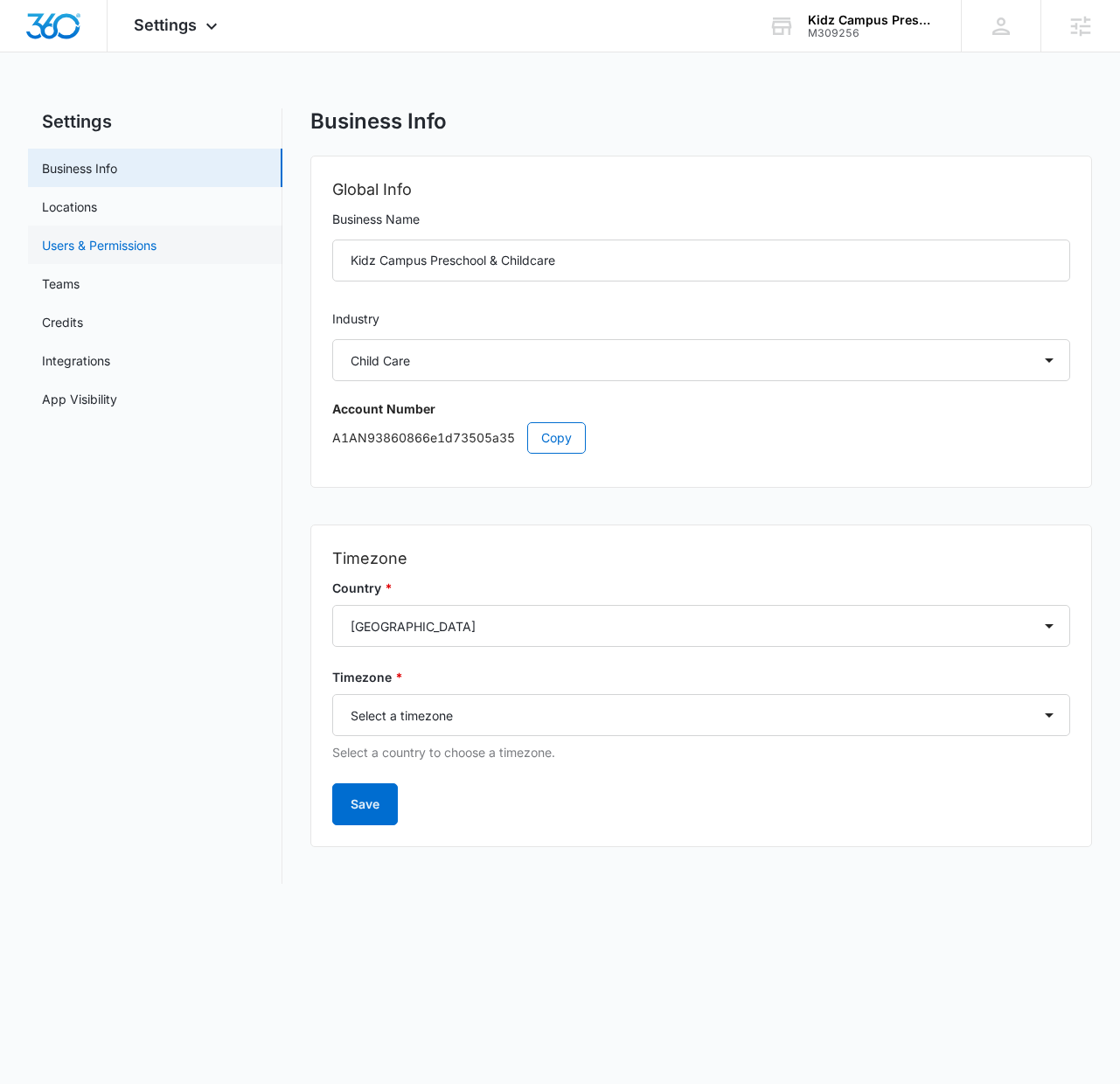
click at [53, 246] on link "Users & Permissions" at bounding box center [100, 245] width 115 height 18
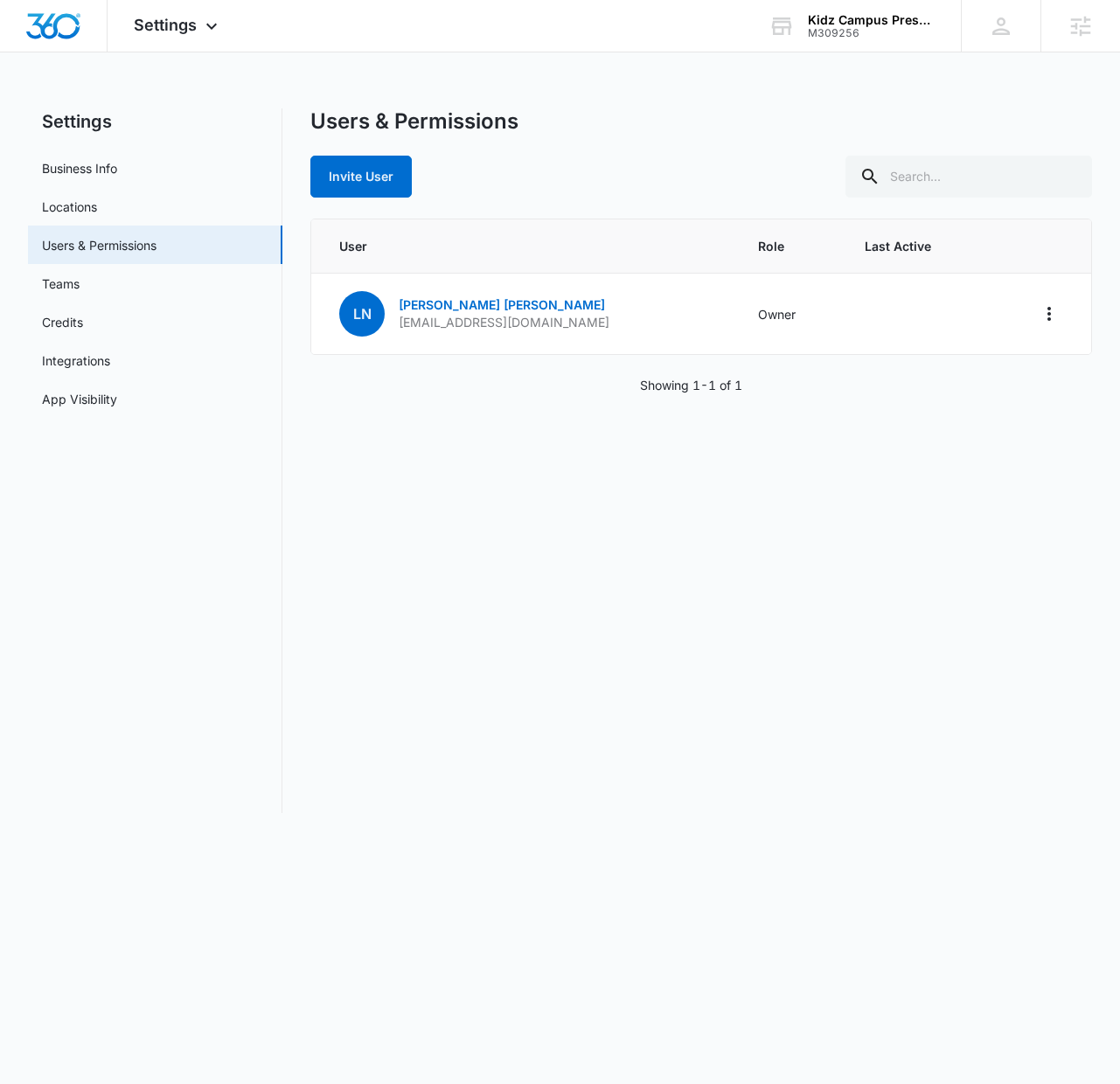
click at [1119, 395] on main "Settings Business Info Locations Users & Permissions Teams Credits Integrations…" at bounding box center [560, 471] width 1120 height 725
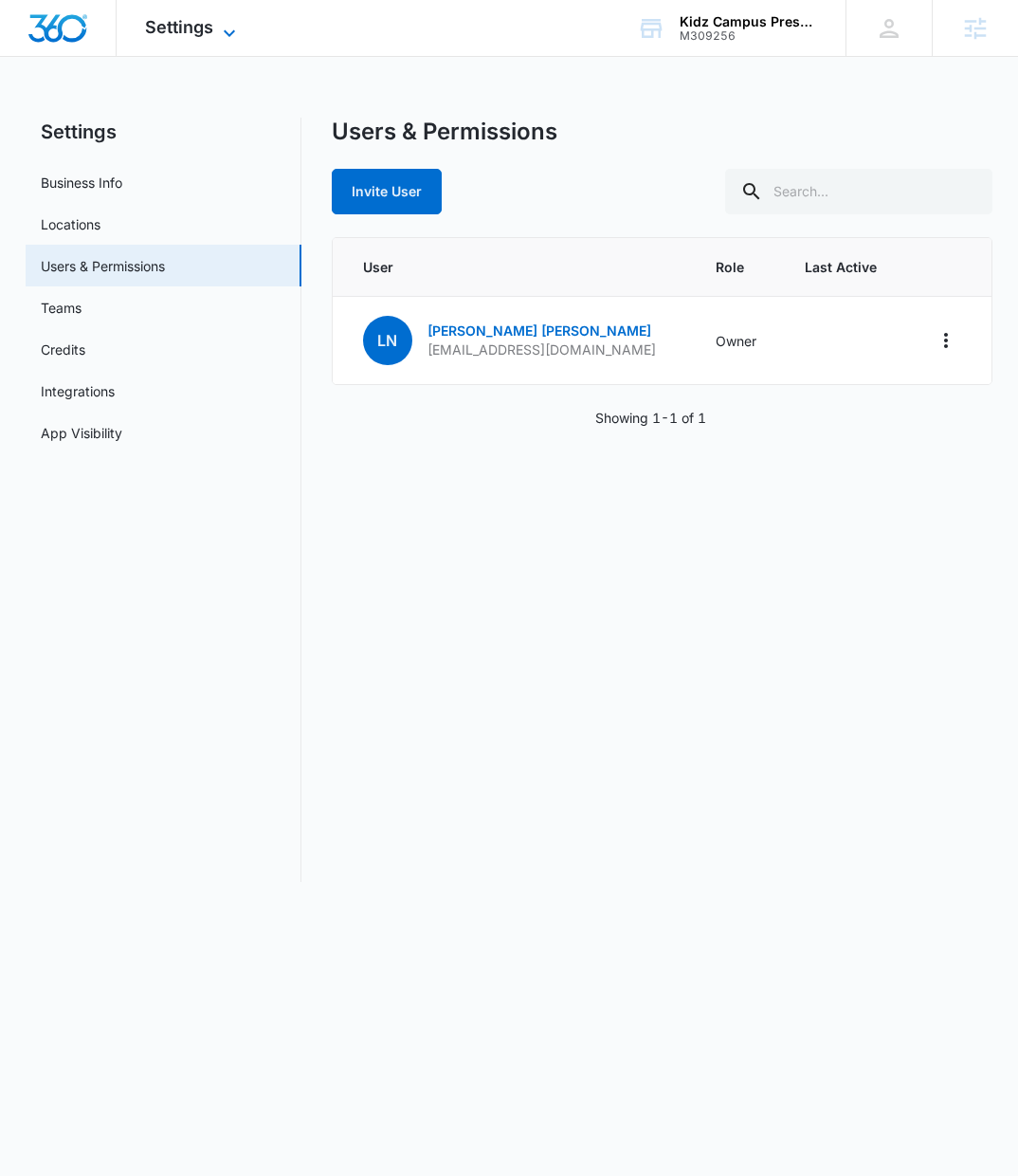
click at [165, 21] on span "Settings" at bounding box center [179, 27] width 68 height 19
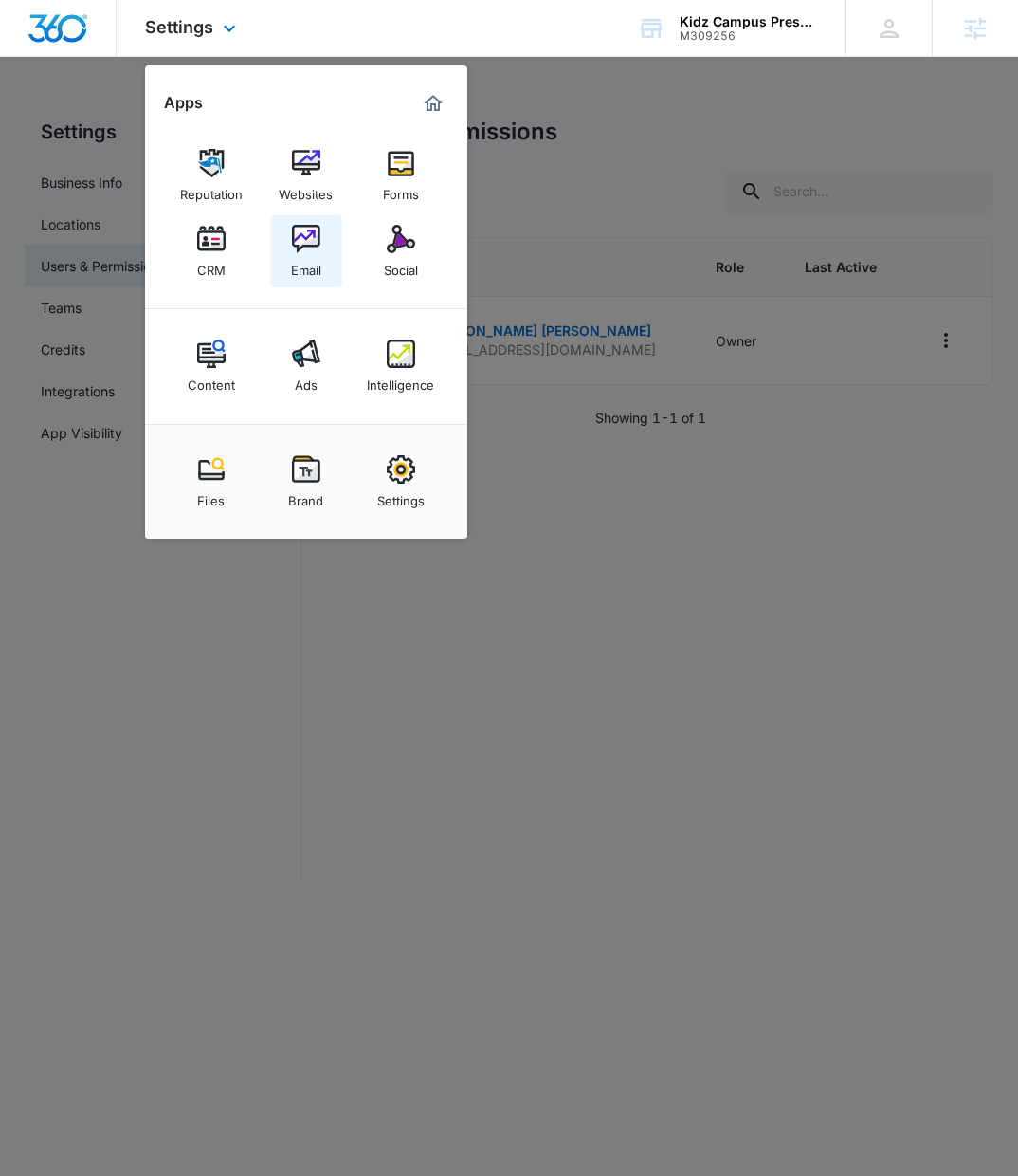
click at [298, 242] on img at bounding box center [305, 238] width 28 height 28
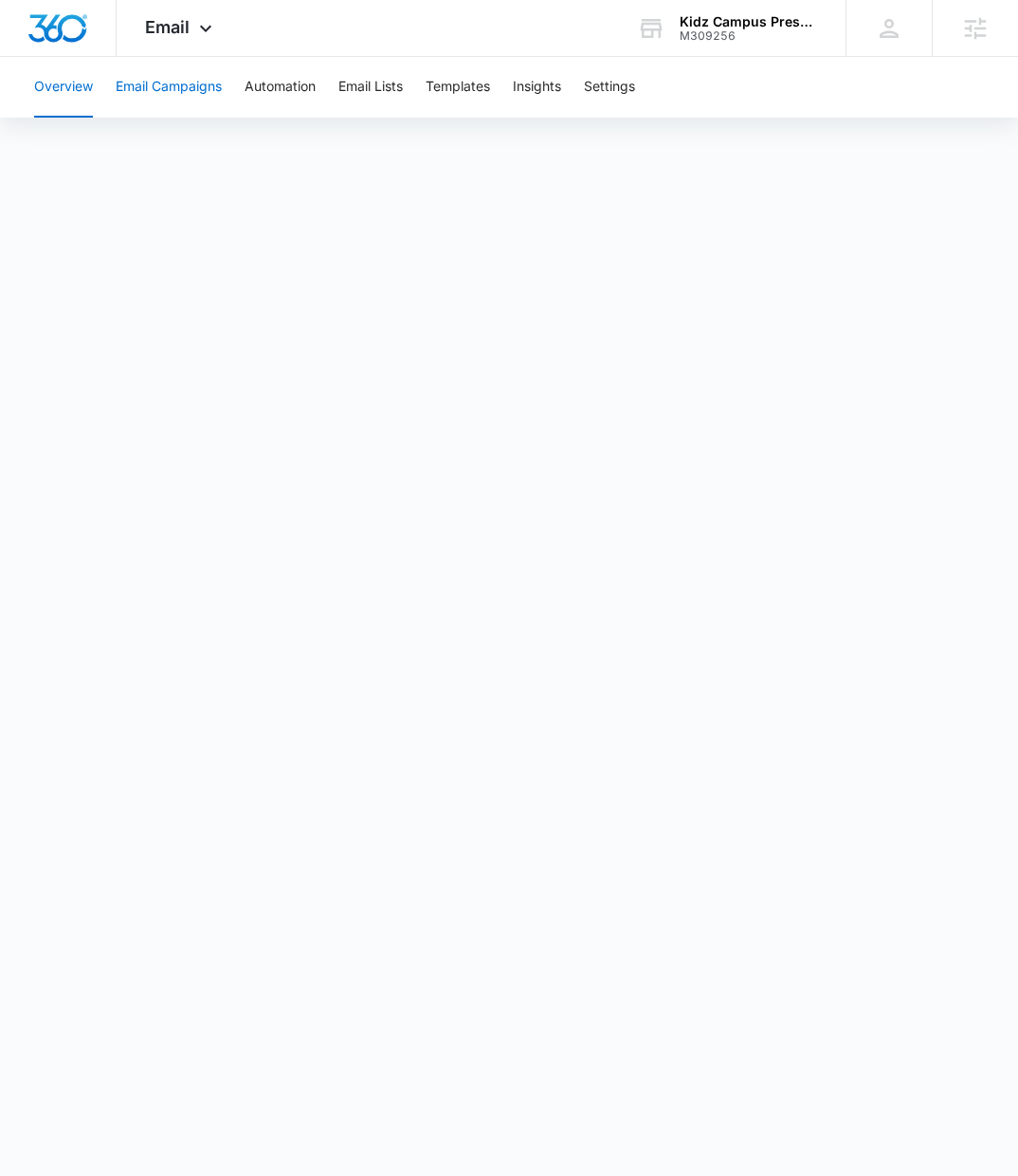
click at [177, 89] on button "Email Campaigns" at bounding box center [168, 87] width 106 height 60
click at [483, 88] on button "Templates" at bounding box center [458, 87] width 64 height 60
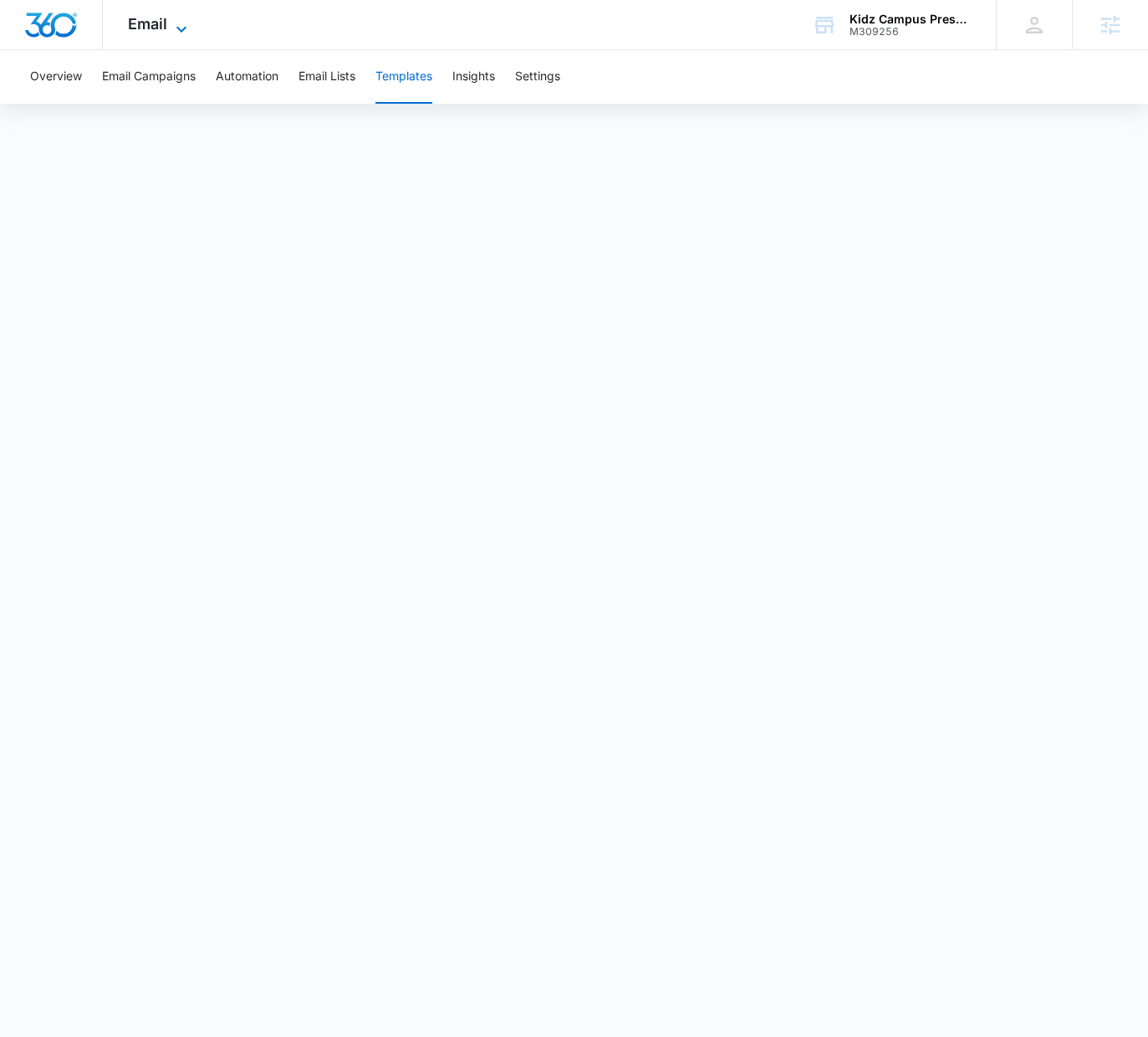
click at [149, 22] on span "Email" at bounding box center [148, 24] width 39 height 17
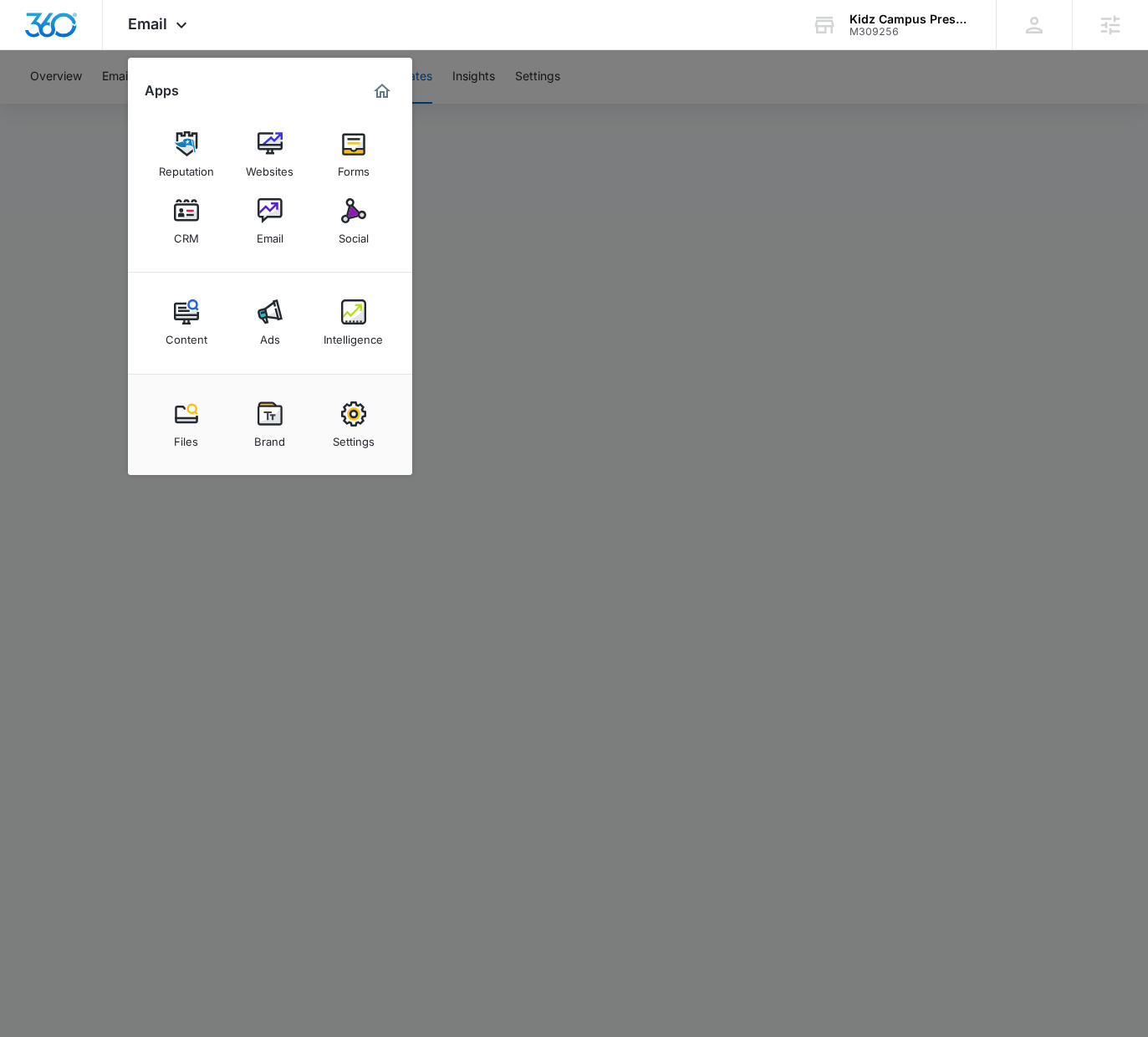
click at [352, 216] on img at bounding box center [353, 210] width 25 height 25
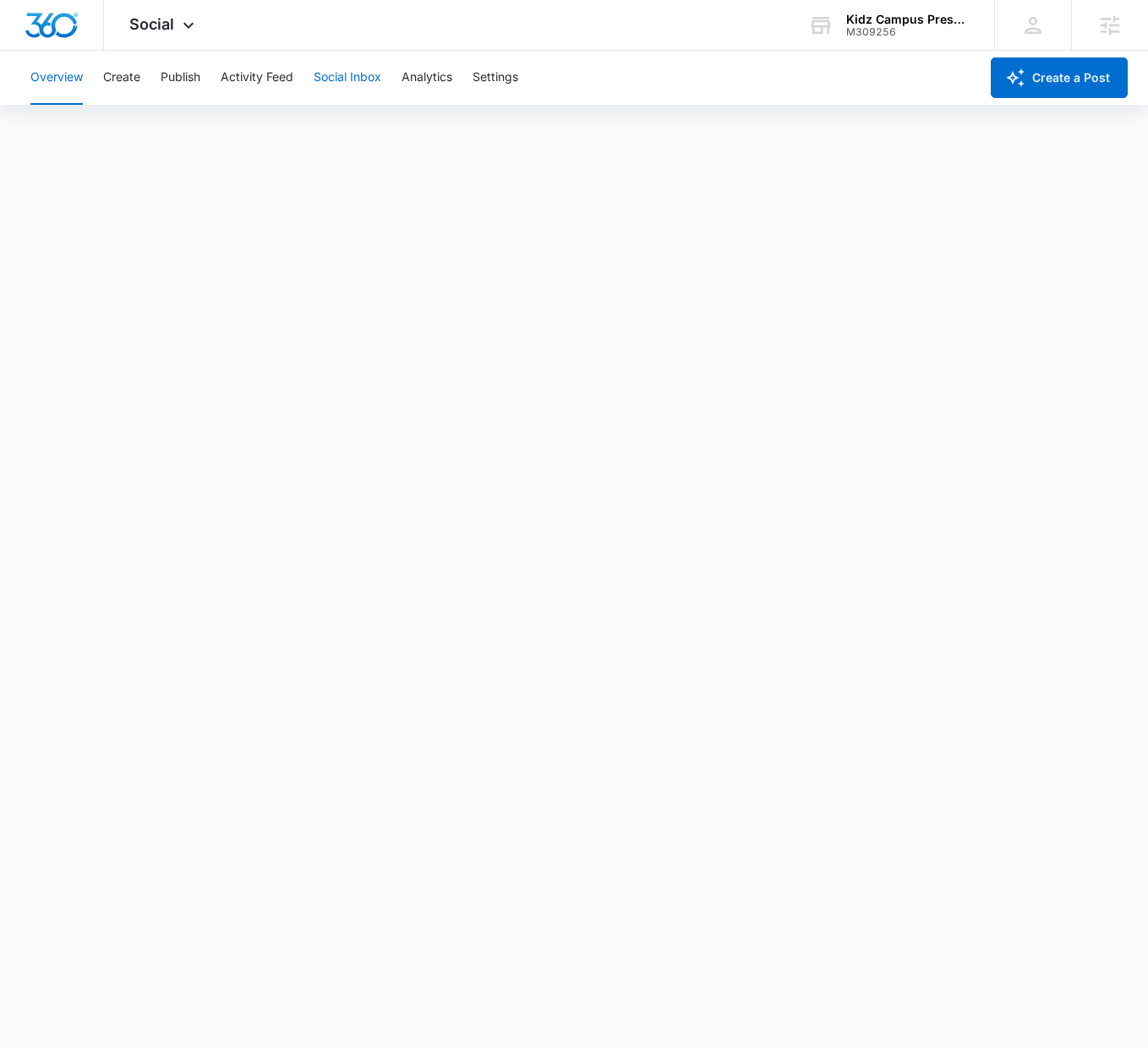
click at [358, 85] on button "Social Inbox" at bounding box center [348, 77] width 68 height 54
click at [125, 81] on button "Create" at bounding box center [121, 77] width 37 height 54
click at [282, 75] on button "Activity Feed" at bounding box center [257, 77] width 73 height 54
drag, startPoint x: 51, startPoint y: 78, endPoint x: 69, endPoint y: 74, distance: 18.4
click at [53, 77] on button "Overview" at bounding box center [56, 77] width 52 height 54
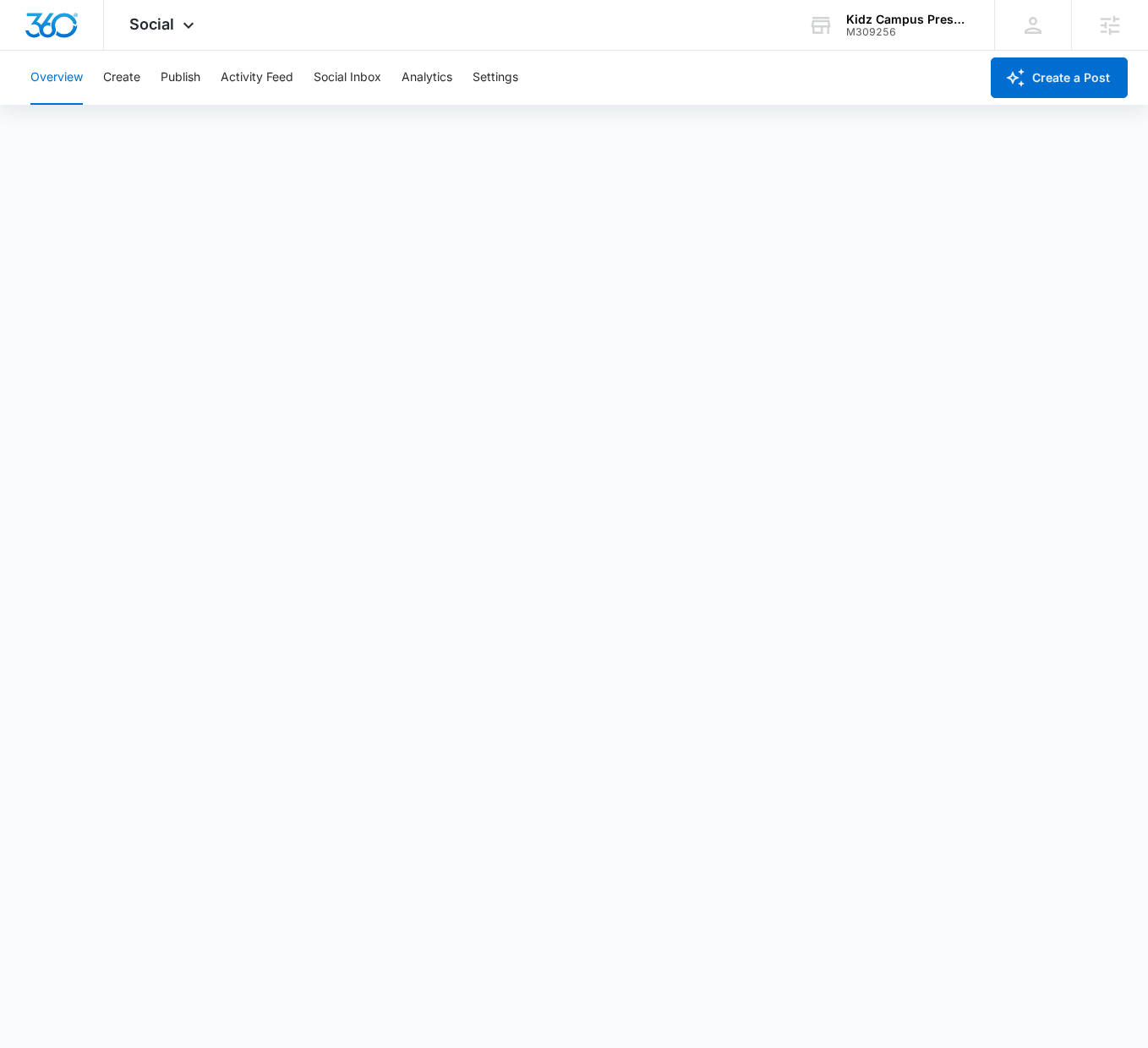
click at [154, 80] on div "Overview Create Publish Activity Feed Social Inbox Analytics Settings" at bounding box center [499, 77] width 958 height 54
click at [247, 81] on button "Activity Feed" at bounding box center [257, 77] width 73 height 54
click at [121, 79] on button "Create" at bounding box center [121, 77] width 37 height 54
click at [186, 80] on button "Publish" at bounding box center [180, 77] width 40 height 54
